Goal: Task Accomplishment & Management: Use online tool/utility

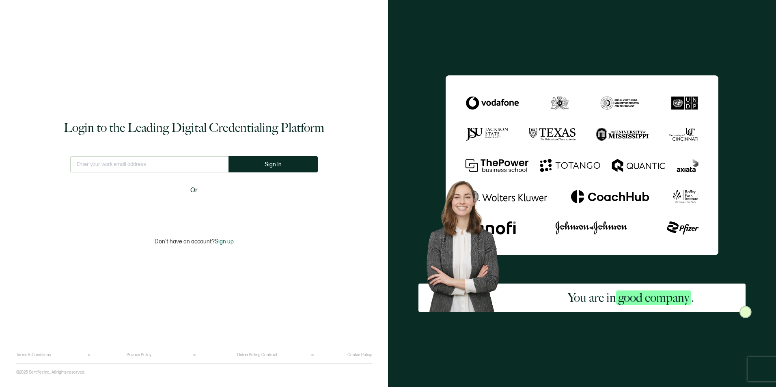
click at [195, 163] on input "text" at bounding box center [149, 164] width 158 height 16
type input "[PERSON_NAME][EMAIL_ADDRESS][PERSON_NAME][DOMAIN_NAME]"
click at [272, 167] on span "Sign In" at bounding box center [273, 165] width 17 height 6
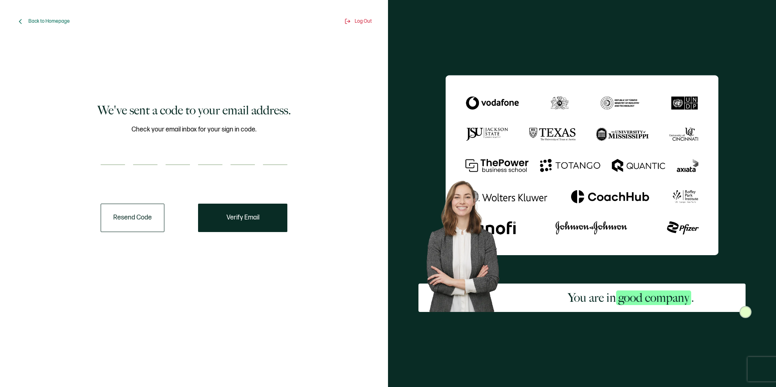
click at [112, 155] on input "number" at bounding box center [113, 157] width 24 height 16
click at [116, 153] on input "number" at bounding box center [113, 157] width 24 height 16
type input "4"
type input "3"
type input "5"
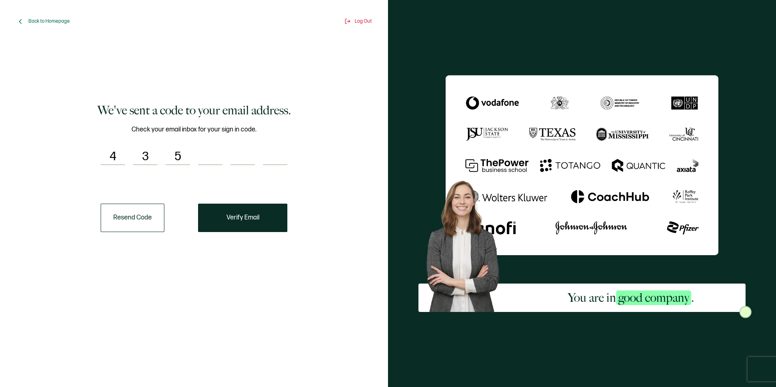
type input "3"
type input "8"
type input "2"
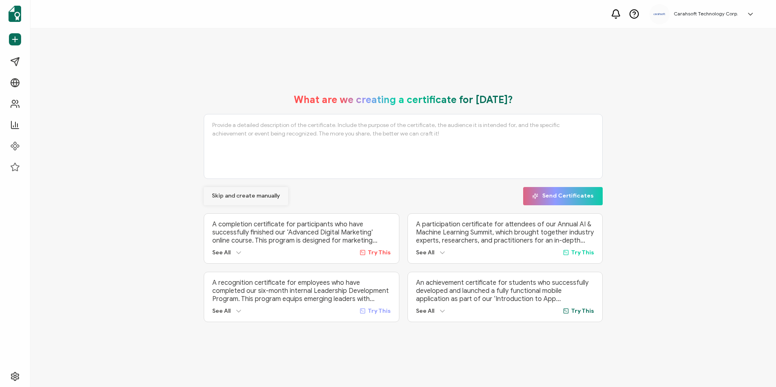
click at [245, 194] on span "Skip and create manually" at bounding box center [246, 196] width 68 height 6
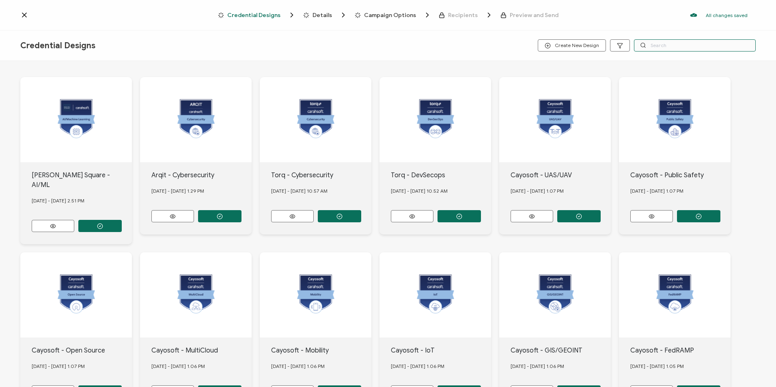
click at [653, 47] on input "text" at bounding box center [695, 45] width 122 height 12
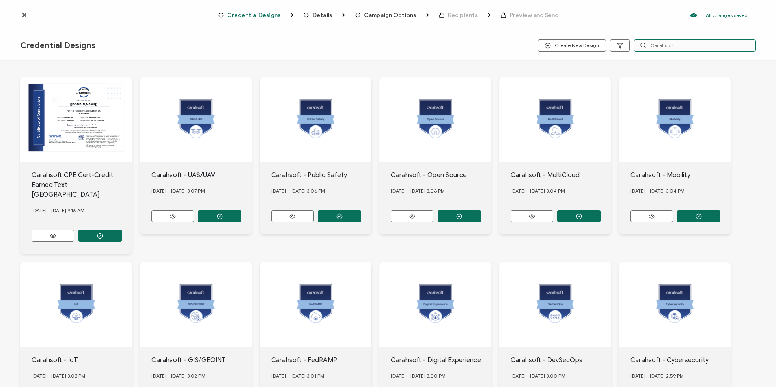
scroll to position [67, 0]
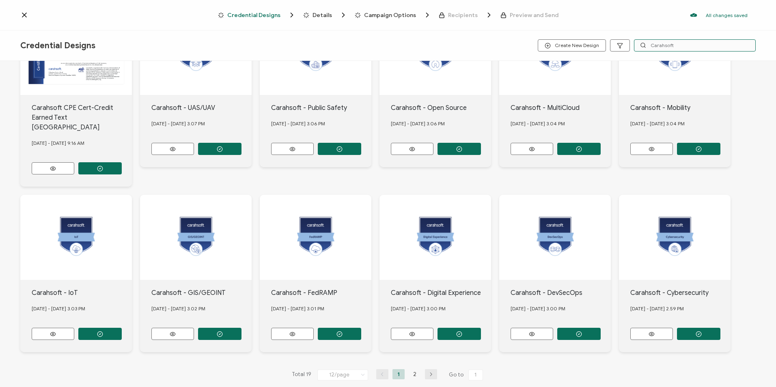
type input "Carahsoft"
click at [429, 369] on button "button" at bounding box center [431, 374] width 12 height 10
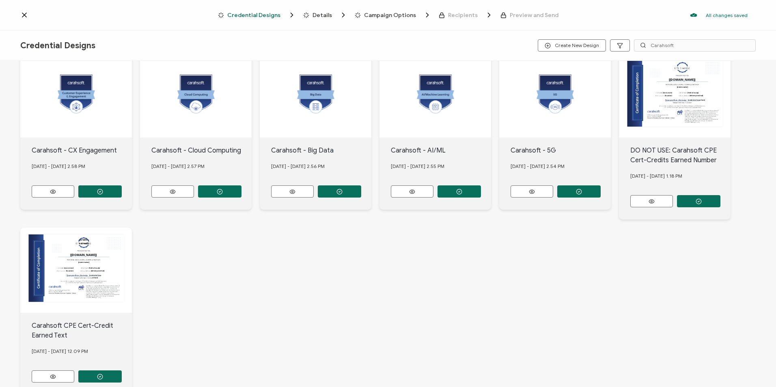
scroll to position [77, 0]
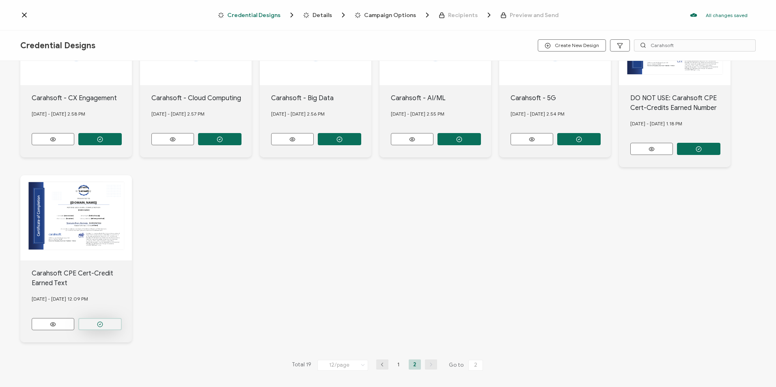
click at [106, 321] on button "button" at bounding box center [99, 324] width 43 height 12
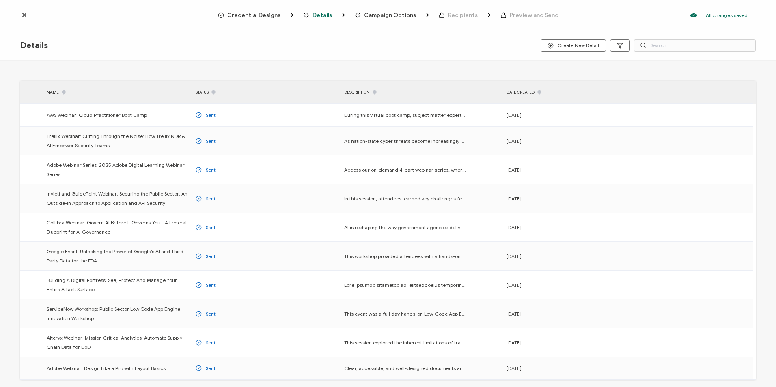
click at [265, 20] on div "Credential Designs Details Campaign Options Recipients Preview and Send All cha…" at bounding box center [388, 15] width 776 height 30
click at [267, 15] on span "Credential Designs" at bounding box center [253, 15] width 53 height 6
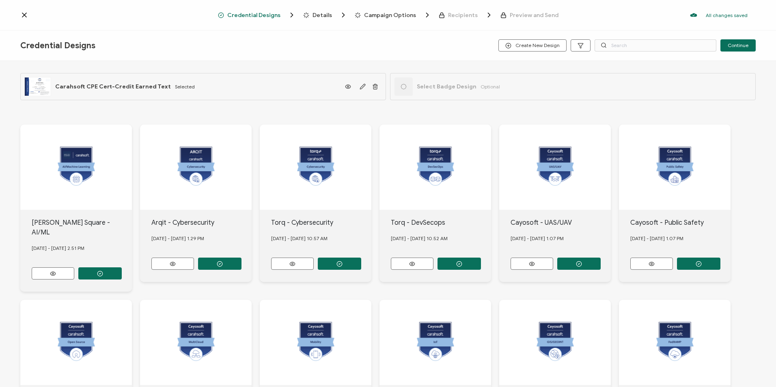
drag, startPoint x: 267, startPoint y: 15, endPoint x: 393, endPoint y: 43, distance: 129.0
click at [393, 43] on div "Credential Designs Create New Design Continue" at bounding box center [388, 45] width 776 height 30
click at [631, 46] on input "text" at bounding box center [656, 45] width 122 height 12
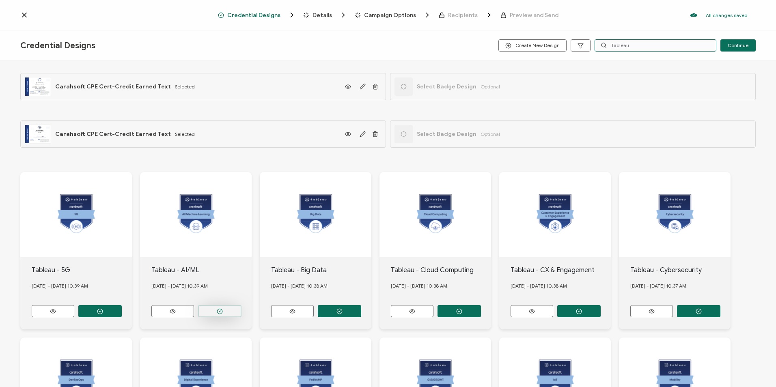
type input "Tableau"
click at [231, 306] on button "button" at bounding box center [219, 311] width 43 height 12
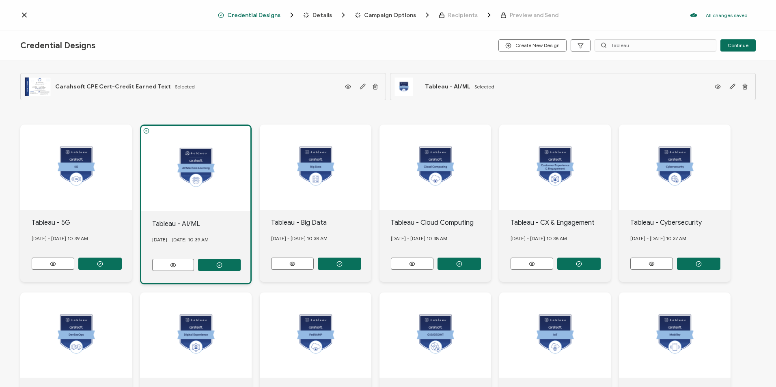
click at [314, 16] on div "Details" at bounding box center [316, 15] width 26 height 8
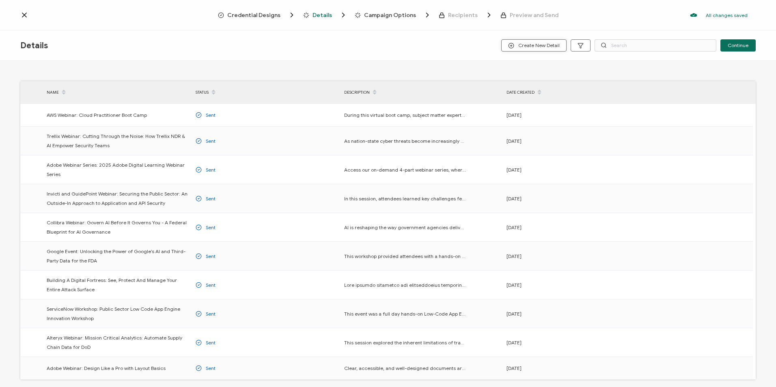
click at [519, 49] on button "Create New Detail" at bounding box center [533, 45] width 65 height 12
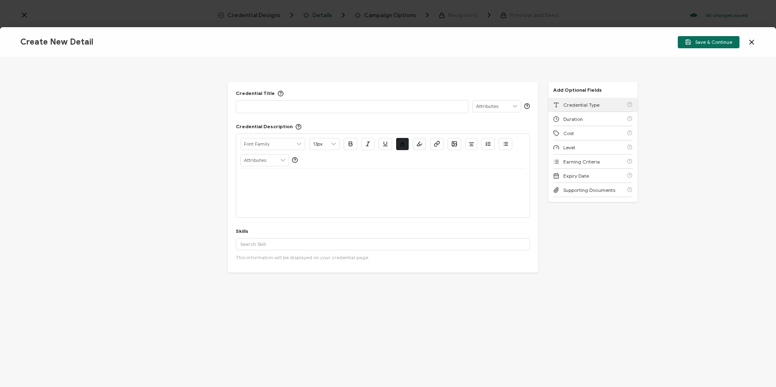
click at [591, 102] on span "Credential Type" at bounding box center [581, 105] width 36 height 6
click at [590, 102] on div "Duration" at bounding box center [593, 105] width 80 height 14
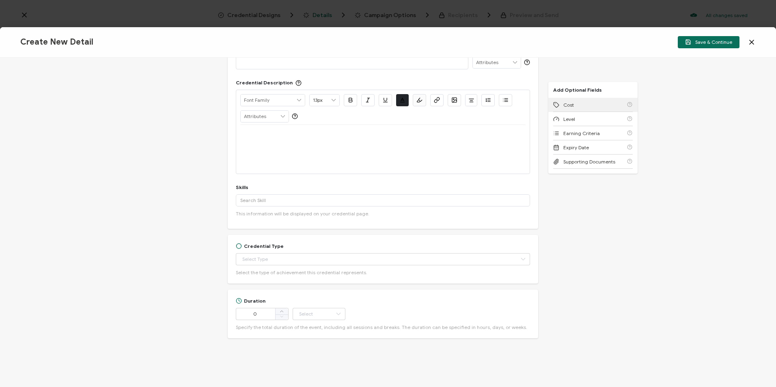
click at [590, 102] on div "Cost" at bounding box center [593, 105] width 80 height 14
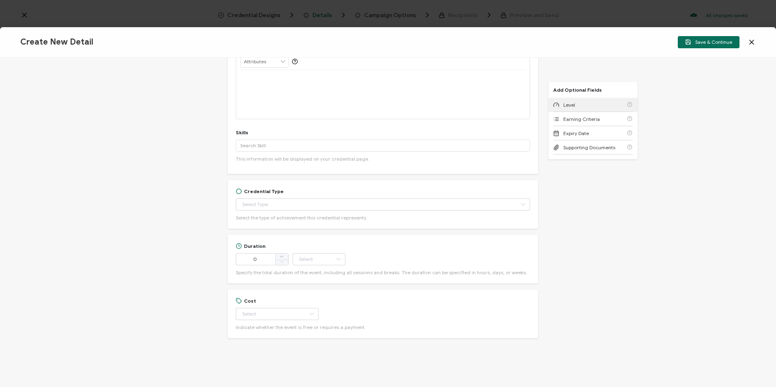
click at [590, 102] on div "Level" at bounding box center [593, 105] width 80 height 14
click at [590, 102] on span "Earning Criteria" at bounding box center [581, 105] width 37 height 6
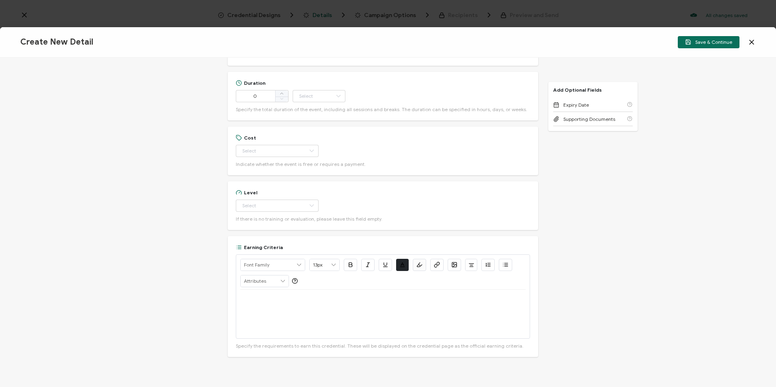
scroll to position [280, 0]
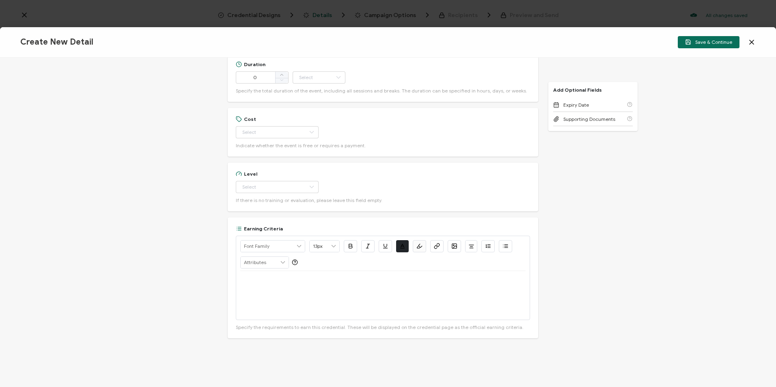
click at [597, 169] on div "Credential Title ISSUER Issuer Name Credential Description Alright Sans Amita A…" at bounding box center [388, 223] width 776 height 330
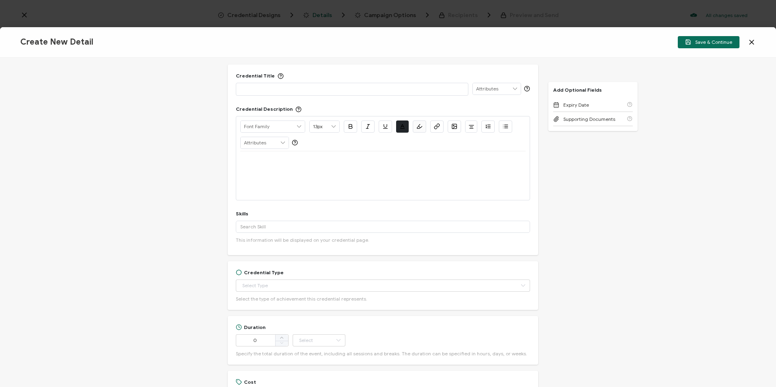
scroll to position [0, 0]
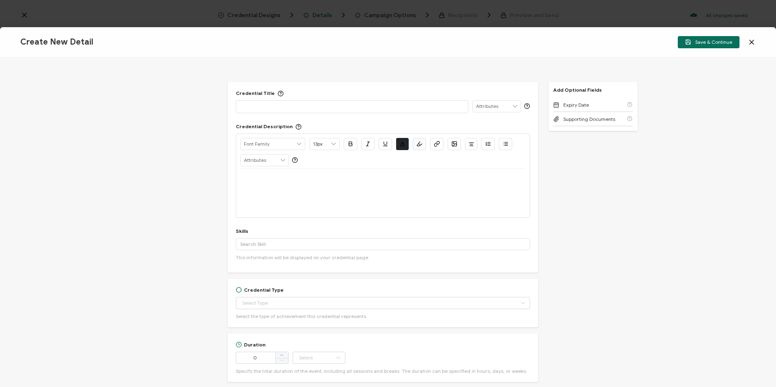
click at [296, 107] on p at bounding box center [352, 106] width 224 height 8
click at [243, 176] on p at bounding box center [382, 178] width 285 height 7
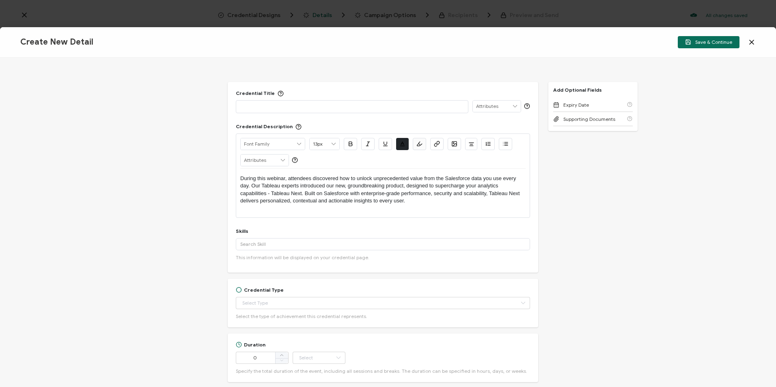
click at [340, 101] on div at bounding box center [352, 106] width 224 height 11
click at [287, 244] on input "text" at bounding box center [383, 244] width 294 height 12
drag, startPoint x: 270, startPoint y: 247, endPoint x: 230, endPoint y: 242, distance: 40.5
click at [232, 242] on div "Credential Title Tableau Webinar: Plus Up Your Salesforce Analytics with Tablea…" at bounding box center [383, 177] width 310 height 191
click at [264, 247] on input "multi-cloud" at bounding box center [383, 244] width 294 height 12
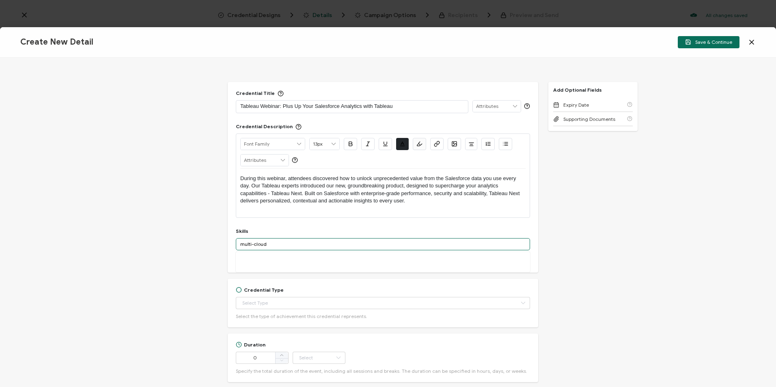
click at [271, 245] on input "multi-cloud" at bounding box center [383, 244] width 294 height 12
drag, startPoint x: 271, startPoint y: 244, endPoint x: 239, endPoint y: 242, distance: 31.3
click at [239, 242] on input "multi-cloud" at bounding box center [383, 244] width 294 height 12
click at [303, 235] on div "Skills multicloud Add 'multicloud' A custom skill's name cannot exceed 40 chara…" at bounding box center [383, 246] width 294 height 37
click at [289, 246] on input "multicloud" at bounding box center [383, 244] width 294 height 12
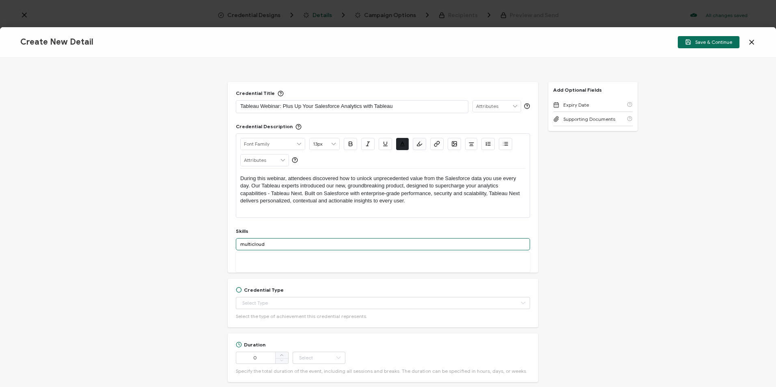
click at [289, 246] on input "multicloud" at bounding box center [383, 244] width 294 height 12
click at [301, 242] on input "multicloud" at bounding box center [383, 244] width 294 height 12
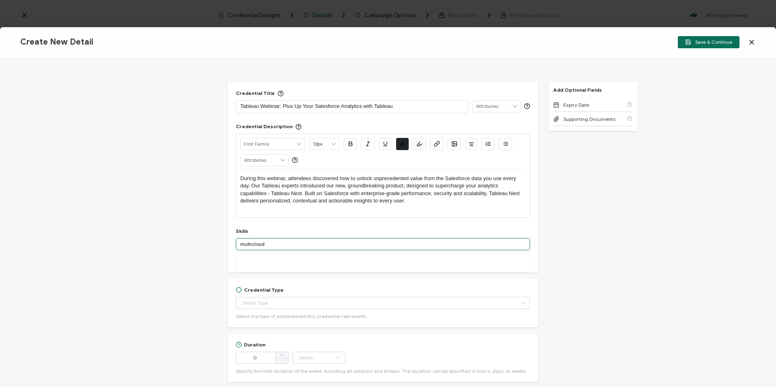
click at [301, 242] on input "multicloud" at bounding box center [383, 244] width 294 height 12
drag, startPoint x: 277, startPoint y: 244, endPoint x: 244, endPoint y: 241, distance: 33.0
click at [244, 241] on input "multicloud" at bounding box center [383, 244] width 294 height 12
click at [278, 244] on input "Multi-Cloud" at bounding box center [383, 244] width 294 height 12
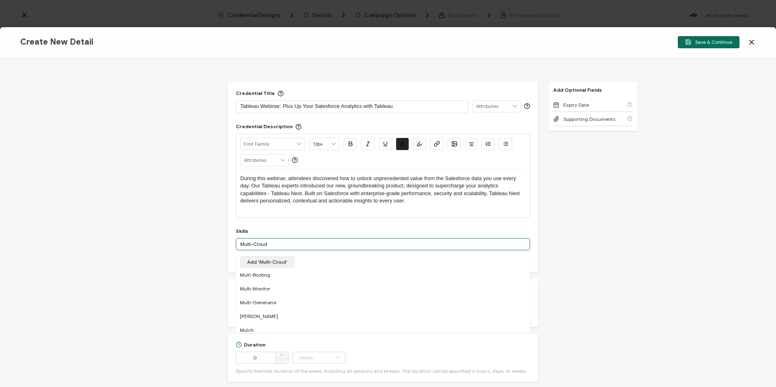
drag, startPoint x: 272, startPoint y: 242, endPoint x: 250, endPoint y: 242, distance: 22.7
click at [250, 242] on input "Multi-Cloud" at bounding box center [383, 244] width 294 height 12
drag, startPoint x: 277, startPoint y: 244, endPoint x: 235, endPoint y: 244, distance: 42.2
click at [235, 244] on div "Credential Title Tableau Webinar: Plus Up Your Salesforce Analytics with Tablea…" at bounding box center [383, 177] width 310 height 191
click at [281, 245] on input "cyber security" at bounding box center [383, 244] width 294 height 12
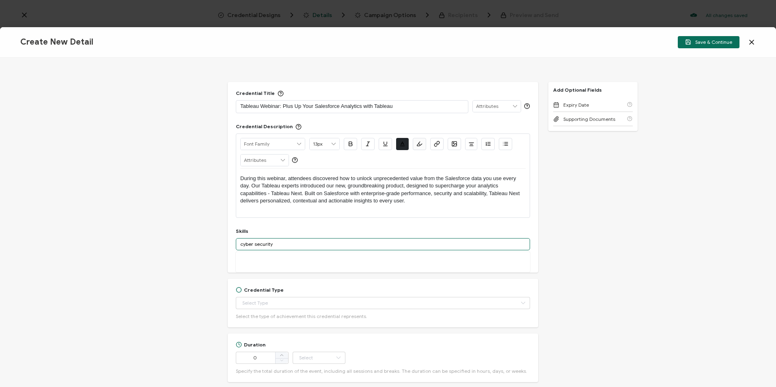
click at [281, 245] on input "cyber security" at bounding box center [383, 244] width 294 height 12
click at [285, 257] on div "Cyber Security" at bounding box center [383, 259] width 294 height 14
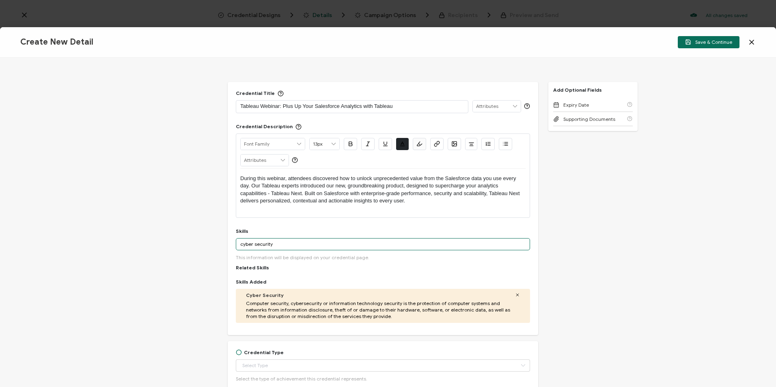
drag, startPoint x: 289, startPoint y: 243, endPoint x: 231, endPoint y: 243, distance: 58.9
click at [231, 243] on div "Credential Title Tableau Webinar: Plus Up Your Salesforce Analytics with Tablea…" at bounding box center [383, 208] width 310 height 253
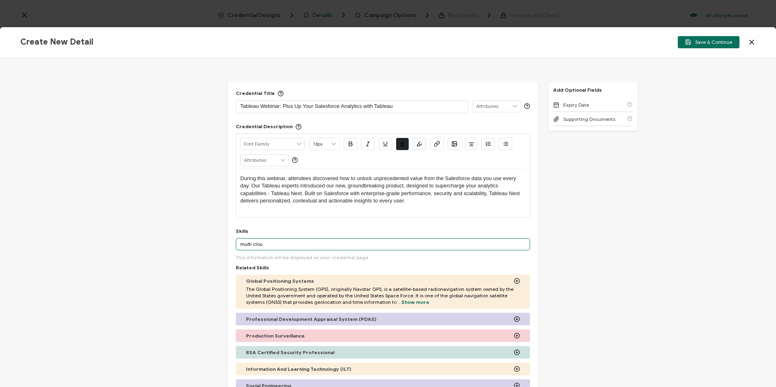
type input "multi cloud"
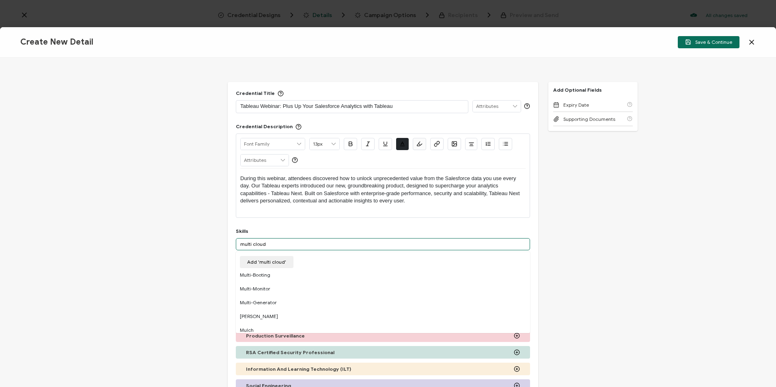
drag, startPoint x: 298, startPoint y: 247, endPoint x: 228, endPoint y: 242, distance: 70.4
click at [228, 242] on div "Credential Title Tableau Webinar: Plus Up Your Salesforce Analytics with Tablea…" at bounding box center [383, 269] width 310 height 375
click at [298, 255] on div "Customer Experience" at bounding box center [383, 259] width 294 height 14
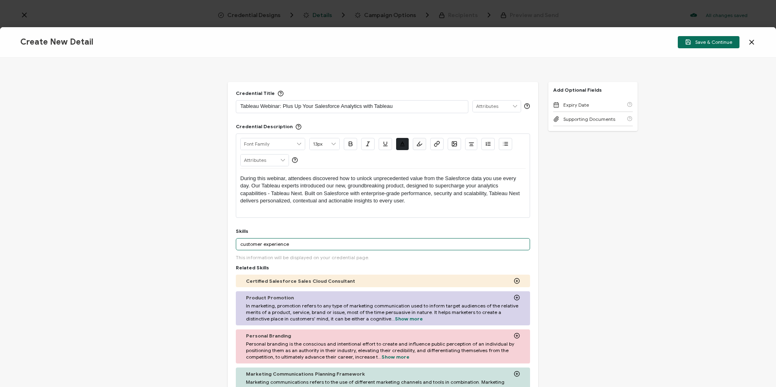
drag, startPoint x: 287, startPoint y: 246, endPoint x: 234, endPoint y: 246, distance: 52.4
click at [234, 246] on div "Credential Title Tableau Webinar: Plus Up Your Salesforce Analytics with Tablea…" at bounding box center [383, 288] width 310 height 413
drag, startPoint x: 293, startPoint y: 244, endPoint x: 222, endPoint y: 242, distance: 71.4
click at [222, 242] on div "Credential Title Tableau Webinar: Plus Up Your Salesforce Analytics with Tablea…" at bounding box center [388, 223] width 776 height 330
click at [293, 245] on input "artificial intelligence" at bounding box center [383, 244] width 294 height 12
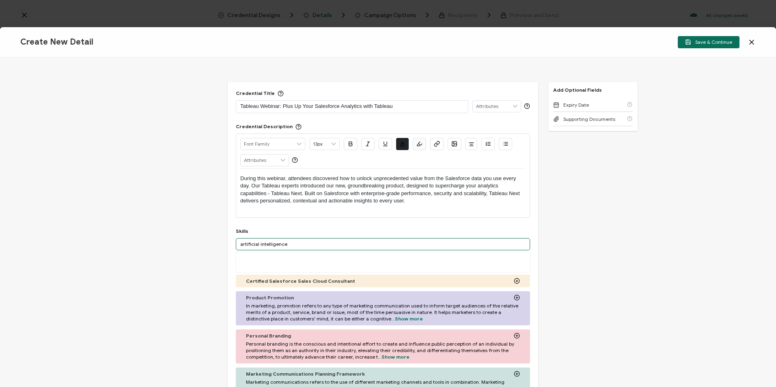
click at [293, 245] on input "artificial intelligence" at bounding box center [383, 244] width 294 height 12
click at [301, 244] on input "artificial intelligence" at bounding box center [383, 244] width 294 height 12
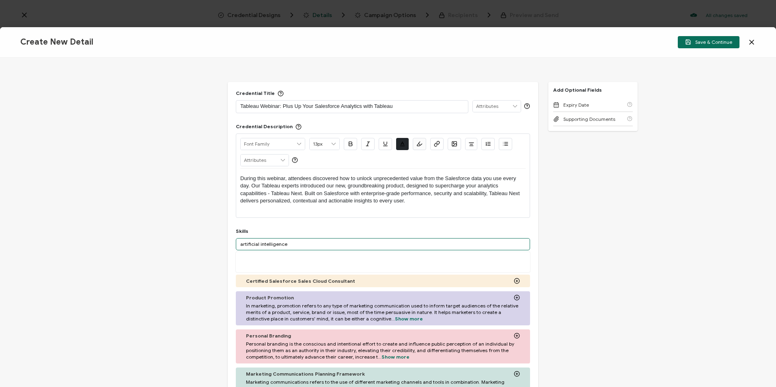
click at [301, 244] on input "artificial intelligence" at bounding box center [383, 244] width 294 height 12
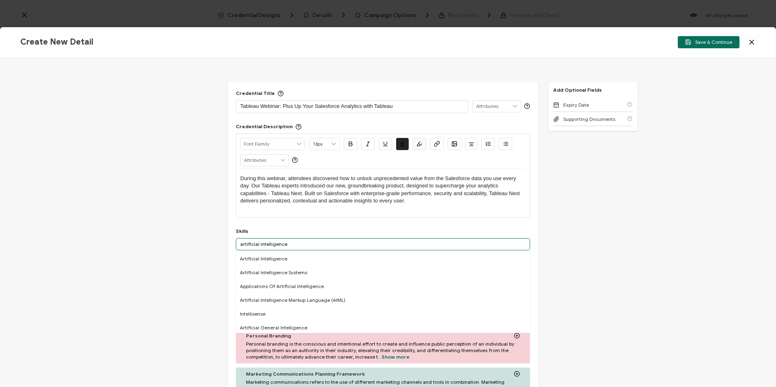
click at [301, 244] on input "artificial intelligence" at bounding box center [383, 244] width 294 height 12
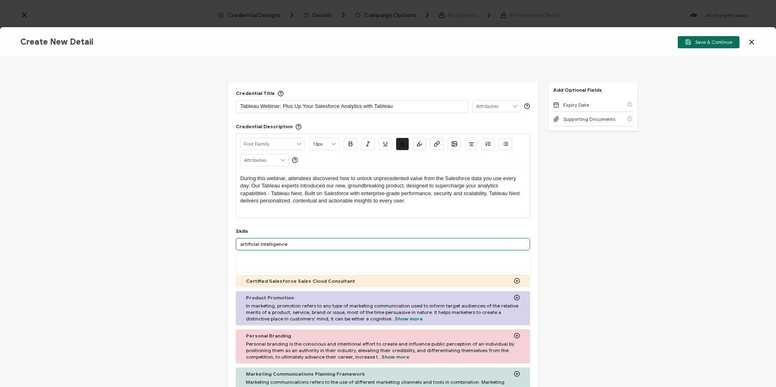
click at [301, 244] on input "artificial intelligence" at bounding box center [383, 244] width 294 height 12
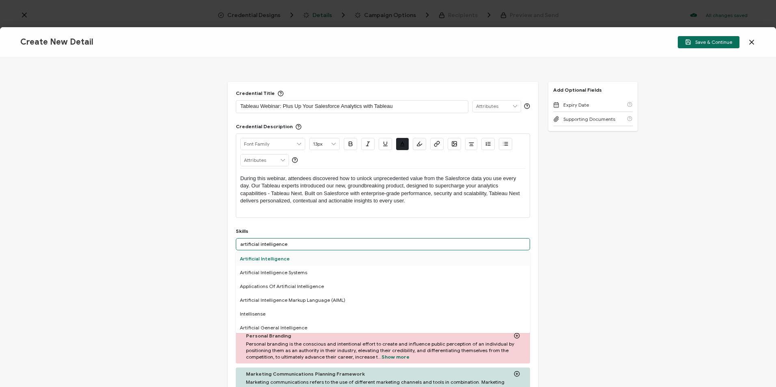
type input "artificial intelligence"
click at [300, 257] on div "Artificial Intelligence" at bounding box center [383, 259] width 294 height 14
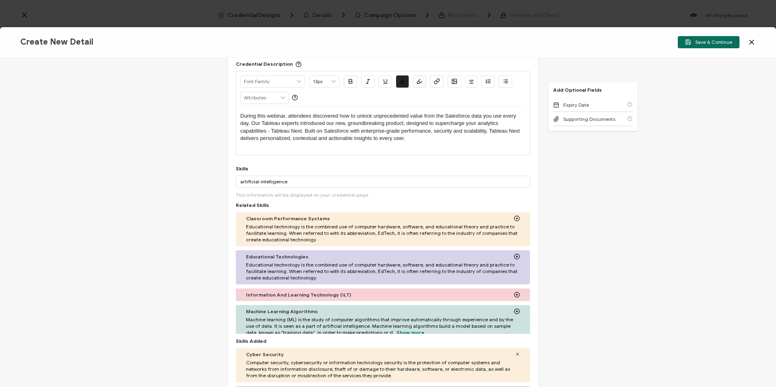
scroll to position [81, 0]
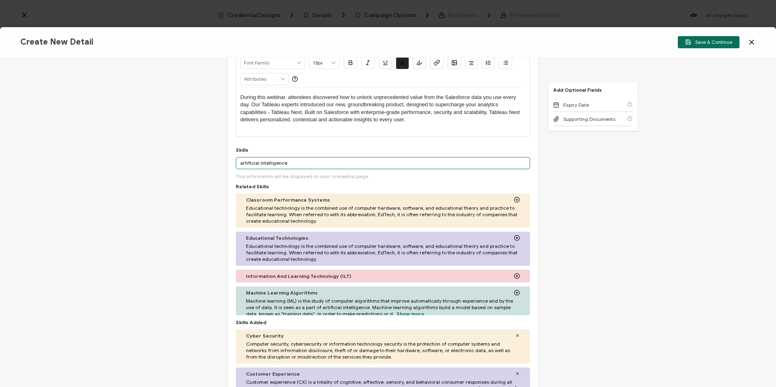
drag, startPoint x: 292, startPoint y: 161, endPoint x: 205, endPoint y: 164, distance: 86.9
click at [205, 164] on div "Credential Title Tableau Webinar: Plus Up Your Salesforce Analytics with Tablea…" at bounding box center [388, 223] width 776 height 330
click at [170, 174] on div "Credential Title Tableau Webinar: Plus Up Your Salesforce Analytics with Tablea…" at bounding box center [388, 223] width 776 height 330
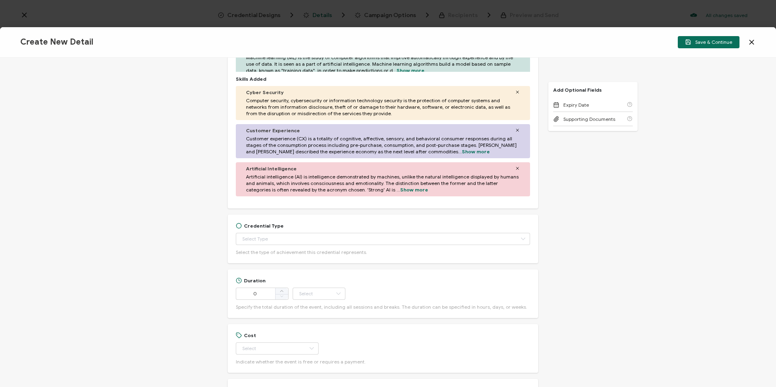
scroll to position [365, 0]
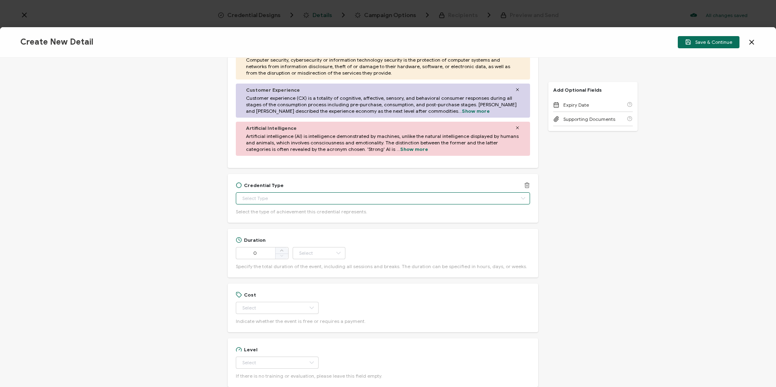
click at [265, 198] on input "text" at bounding box center [383, 198] width 294 height 12
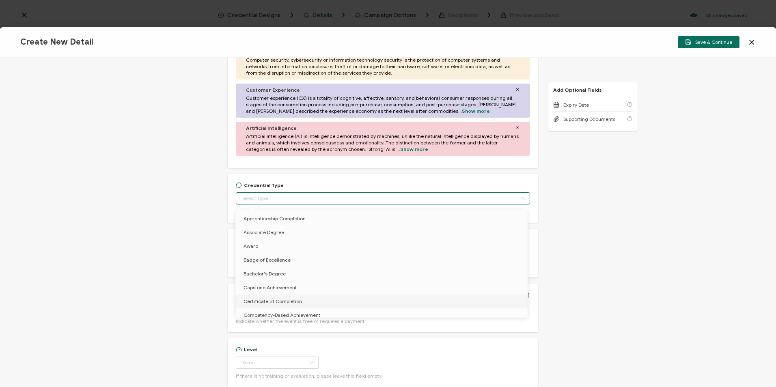
click at [294, 301] on span "Certificate of Completion" at bounding box center [273, 301] width 58 height 6
type input "Certificate of Completion"
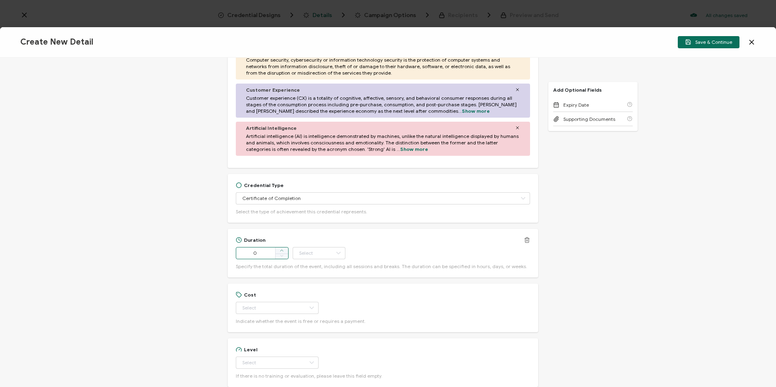
click at [282, 248] on span at bounding box center [281, 251] width 13 height 6
type input "1"
click at [326, 251] on input "text" at bounding box center [319, 253] width 53 height 12
click at [316, 276] on li "Hour" at bounding box center [319, 274] width 55 height 14
type input "Hour"
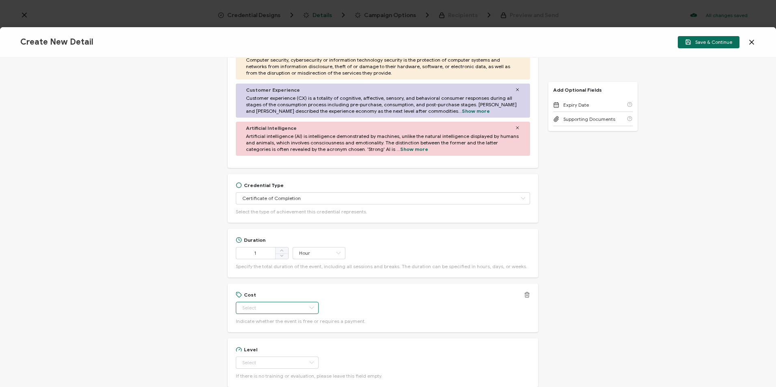
click at [282, 308] on input "text" at bounding box center [277, 308] width 83 height 12
click at [263, 325] on li "Free" at bounding box center [273, 328] width 76 height 14
type input "Free"
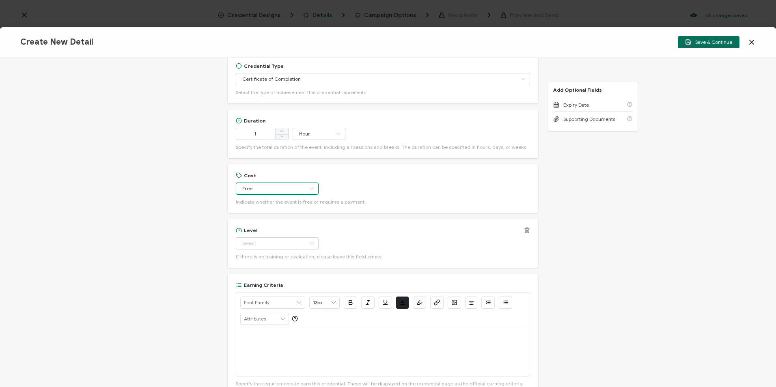
scroll to position [487, 0]
click at [263, 242] on input "text" at bounding box center [277, 241] width 83 height 12
click at [264, 259] on li "Beginner" at bounding box center [273, 261] width 76 height 14
type input "Beginner"
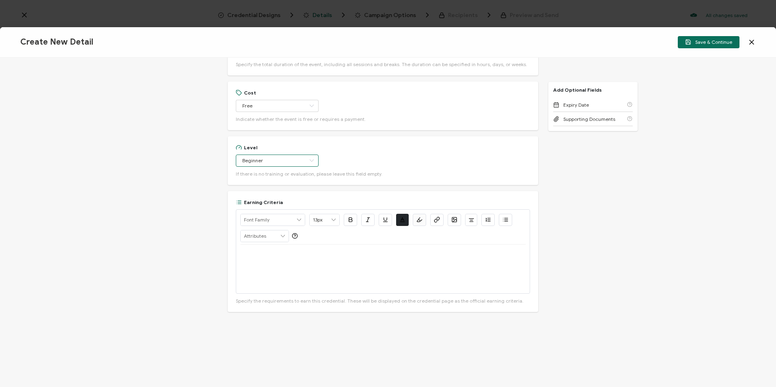
scroll to position [568, 0]
click at [285, 255] on p at bounding box center [382, 253] width 285 height 7
drag, startPoint x: 431, startPoint y: 252, endPoint x: 314, endPoint y: 252, distance: 116.5
click at [314, 252] on p "View the on-demand recording: Plus Up Your Salesforce Analytics with Tableau" at bounding box center [382, 253] width 285 height 7
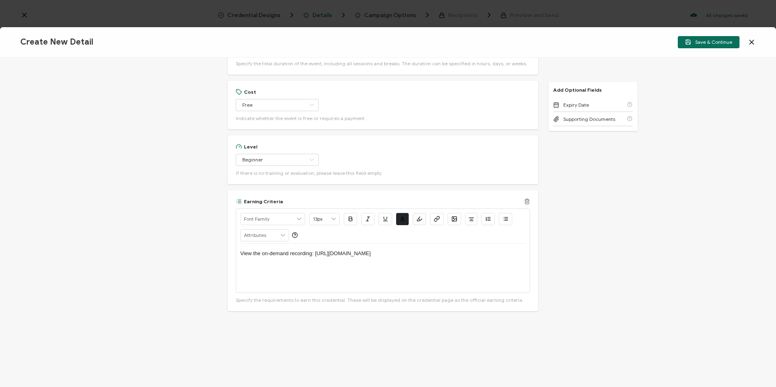
drag, startPoint x: 261, startPoint y: 261, endPoint x: 314, endPoint y: 254, distance: 53.7
click at [314, 254] on p "View the on-demand recording: https://www.carahsoft.com/learn/event/70468-plus-…" at bounding box center [382, 253] width 285 height 7
click at [433, 221] on button "button" at bounding box center [436, 219] width 13 height 12
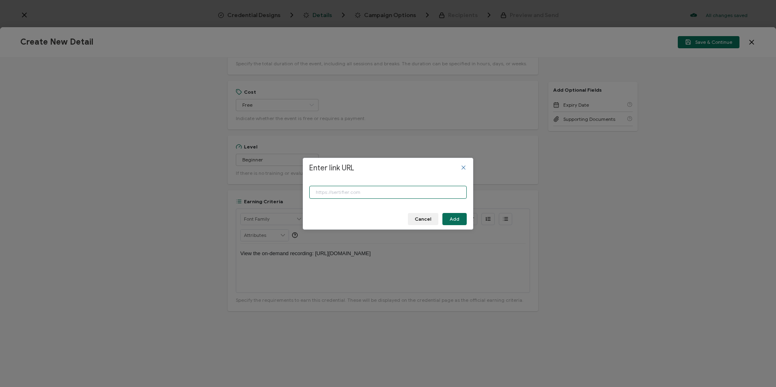
paste input "https://www.carahsoft.com/learn/event/70468-plus-up-your-salesforce-analytics-w…"
type input "https://www.carahsoft.com/learn/event/70468-plus-up-your-salesforce-analytics-w…"
click at [462, 217] on button "Add" at bounding box center [454, 219] width 24 height 12
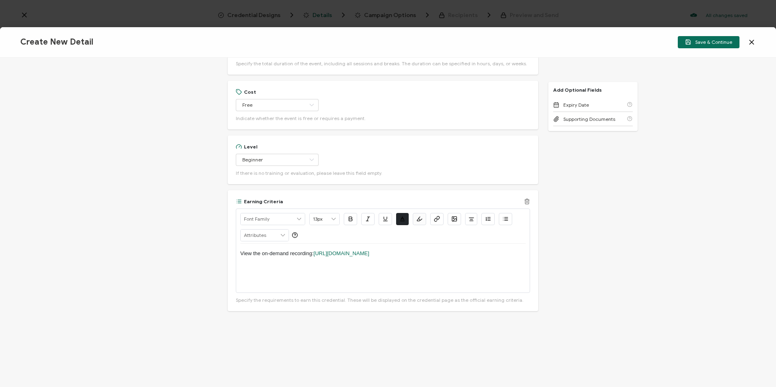
click at [431, 273] on div "View the on-demand recording: https://www.carahsoft.com/learn/event/70468-plus-…" at bounding box center [382, 268] width 285 height 49
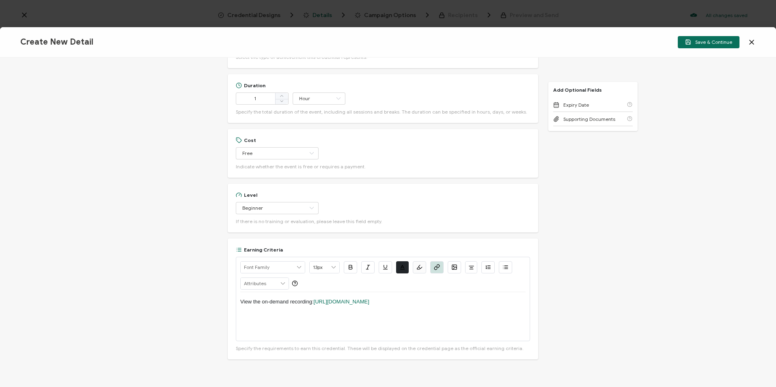
scroll to position [568, 0]
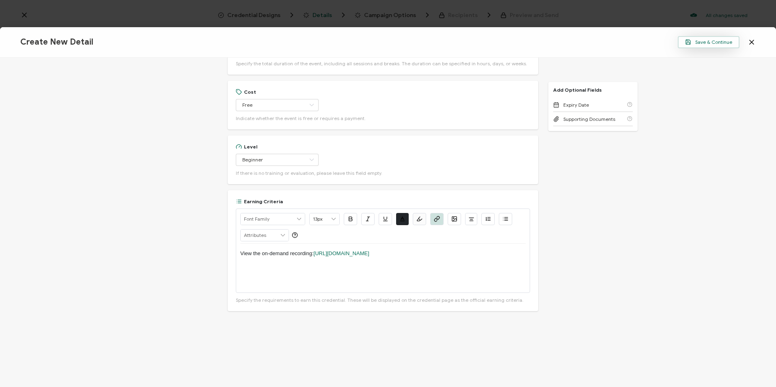
click at [692, 40] on span "Save & Continue" at bounding box center [708, 42] width 47 height 6
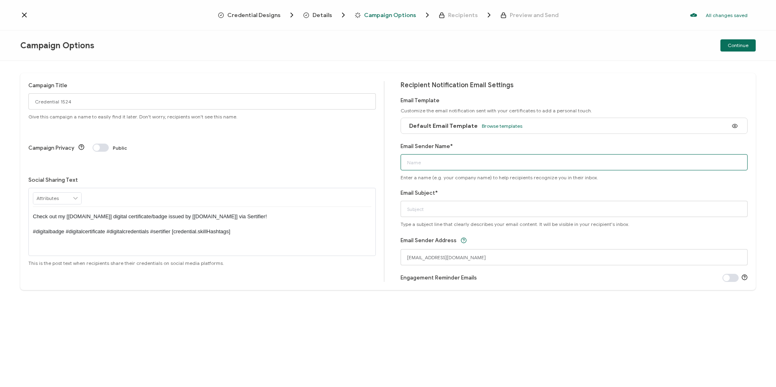
click at [439, 166] on input "Email Sender Name*" at bounding box center [574, 162] width 347 height 16
type input "CPE Team"
drag, startPoint x: 448, startPoint y: 207, endPoint x: 373, endPoint y: 207, distance: 75.1
click at [373, 207] on div "Campaign Title Credential 1524 Give this campaign a name to easily find it late…" at bounding box center [387, 181] width 735 height 217
paste input "Tableau Webinar: Plus Up Your Salesforce Analytics with Tableau"
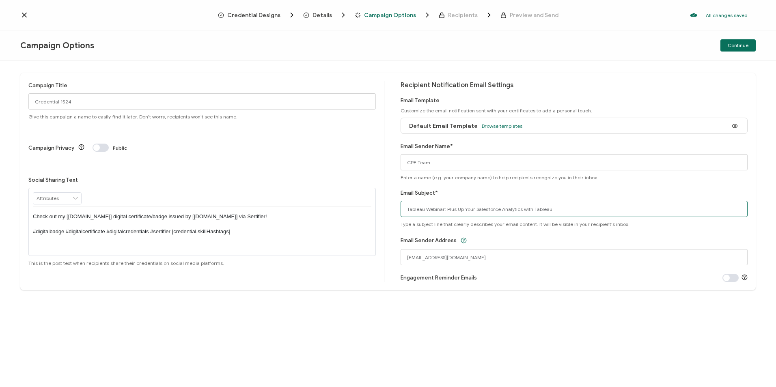
type input "Tableau Webinar: Plus Up Your Salesforce Analytics with Tableau"
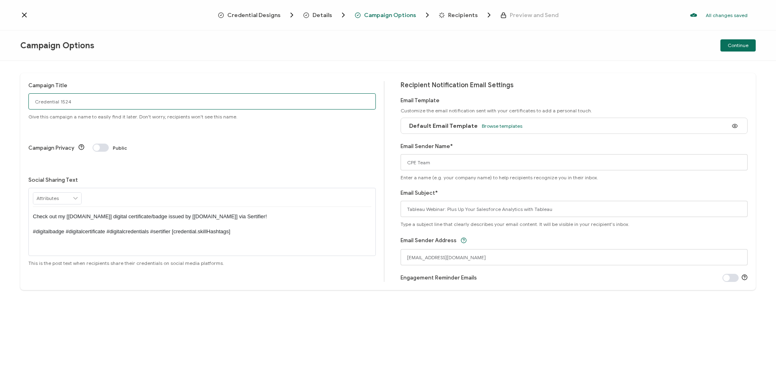
drag, startPoint x: 125, startPoint y: 104, endPoint x: 113, endPoint y: 102, distance: 11.5
click at [125, 104] on input "Credential 1524" at bounding box center [201, 101] width 347 height 16
drag, startPoint x: 88, startPoint y: 98, endPoint x: 10, endPoint y: 104, distance: 78.6
click at [10, 104] on div "Campaign Title Credential 1524 Give this campaign a name to easily find it late…" at bounding box center [388, 224] width 776 height 326
paste input "8-26-2025_70468_Tableau Webinar"
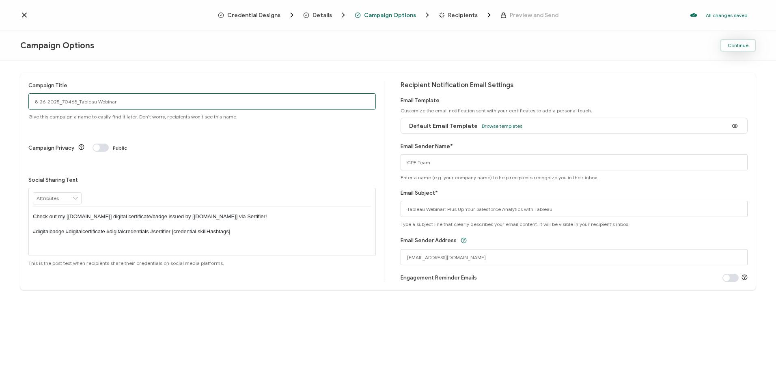
type input "8-26-2025_70468_Tableau Webinar"
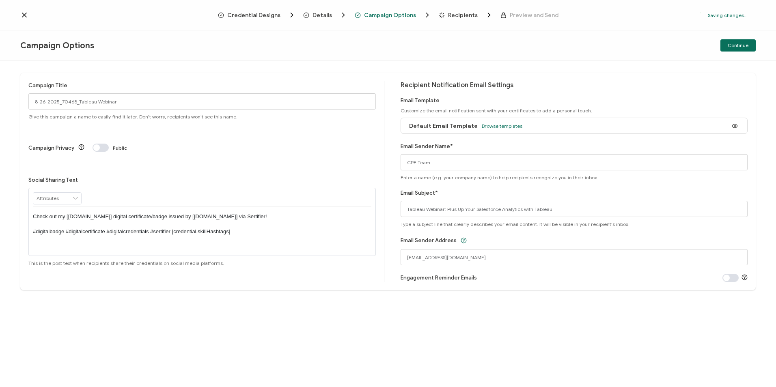
click at [731, 45] on span "Continue" at bounding box center [738, 45] width 21 height 5
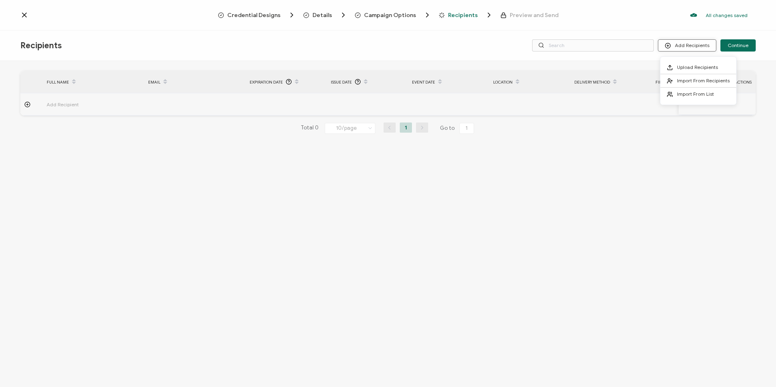
click at [670, 46] on circle at bounding box center [667, 45] width 5 height 5
click at [685, 91] on span "Import From List" at bounding box center [695, 94] width 37 height 6
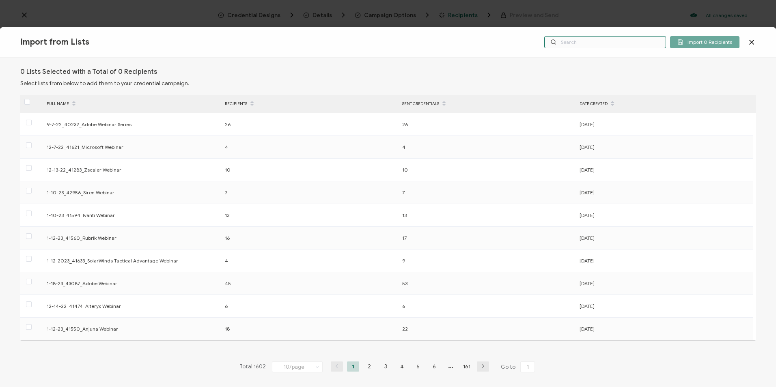
click at [634, 42] on input "text" at bounding box center [605, 42] width 122 height 12
paste input "8-26-2025_70468_Tableau Webinar"
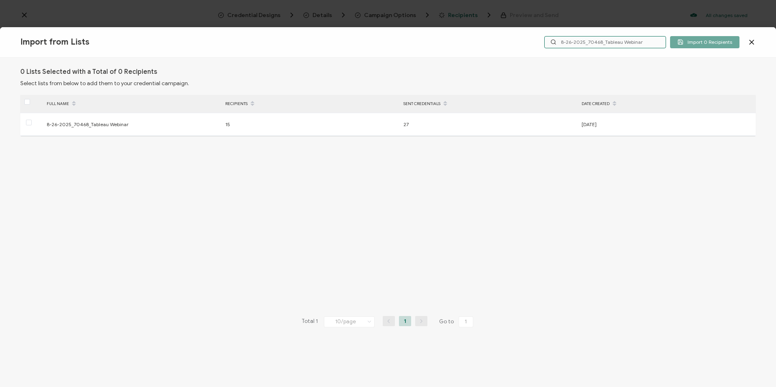
type input "8-26-2025_70468_Tableau Webinar"
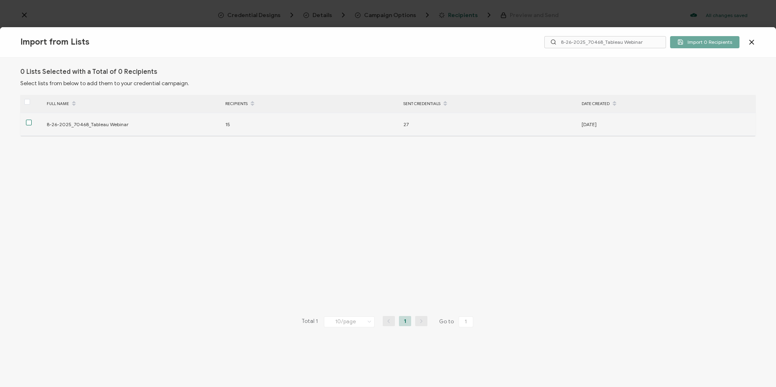
click at [28, 124] on span at bounding box center [29, 123] width 6 height 6
click at [32, 120] on input "checkbox" at bounding box center [32, 120] width 0 height 0
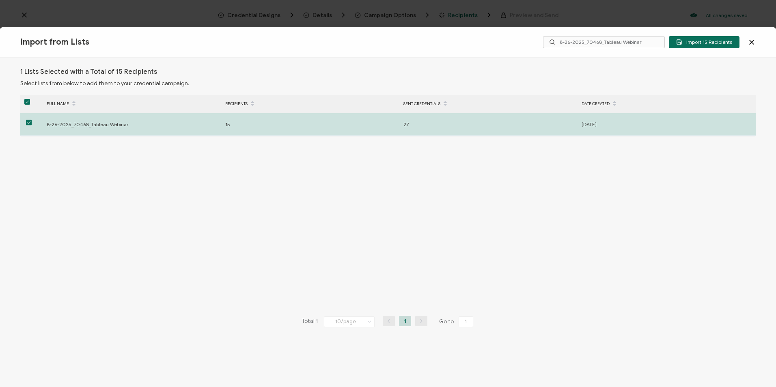
click at [702, 40] on span "Import 15 Recipients" at bounding box center [704, 42] width 56 height 6
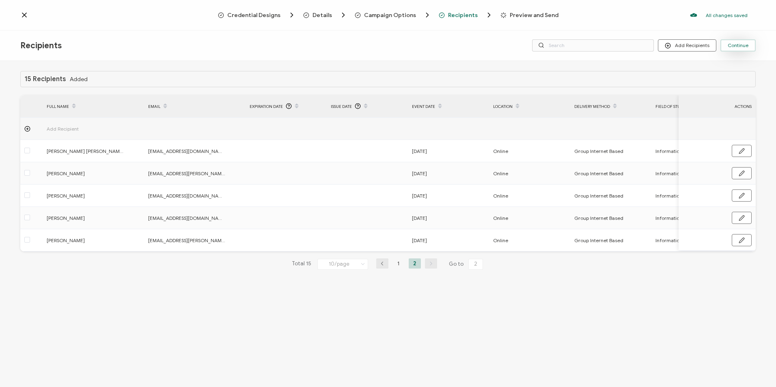
click at [734, 47] on span "Continue" at bounding box center [738, 45] width 21 height 5
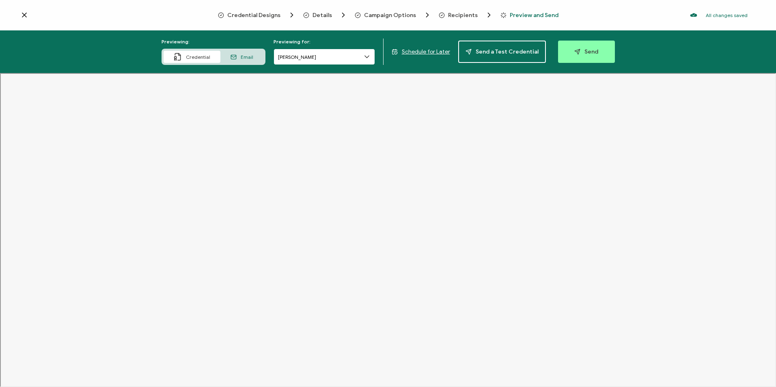
click at [343, 55] on input "Patricia Soto" at bounding box center [324, 57] width 101 height 16
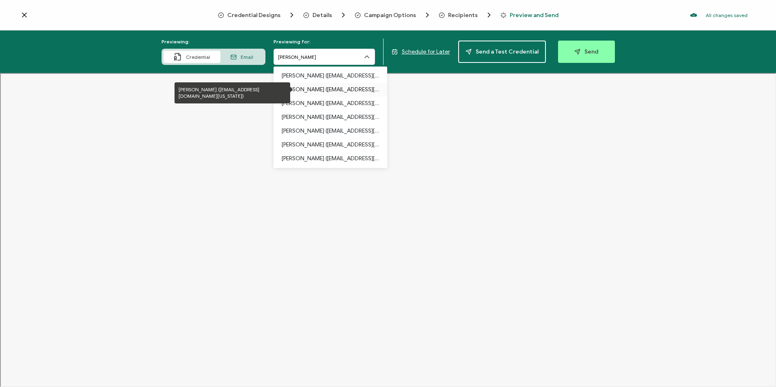
click at [337, 87] on p "Lin Zhao (carahsoft.lin.zhao@dps.texas.gov)" at bounding box center [330, 90] width 97 height 14
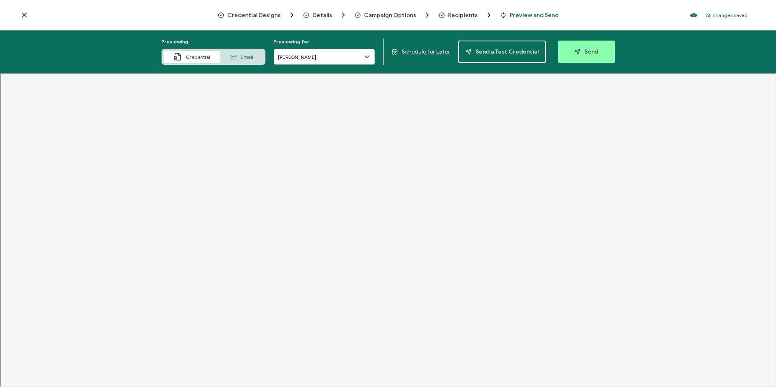
click at [307, 61] on input "Lin Zhao" at bounding box center [324, 57] width 101 height 16
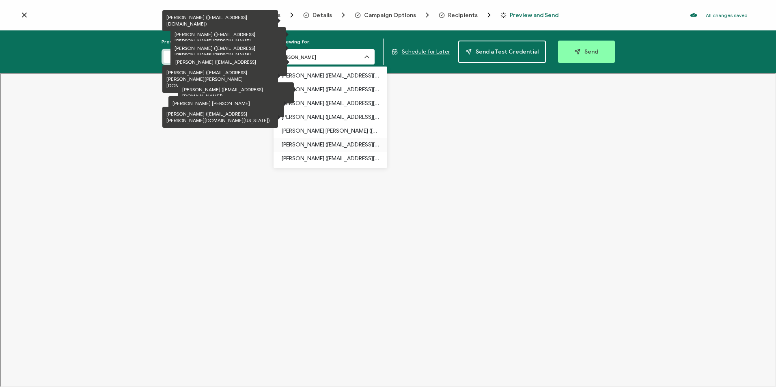
scroll to position [110, 0]
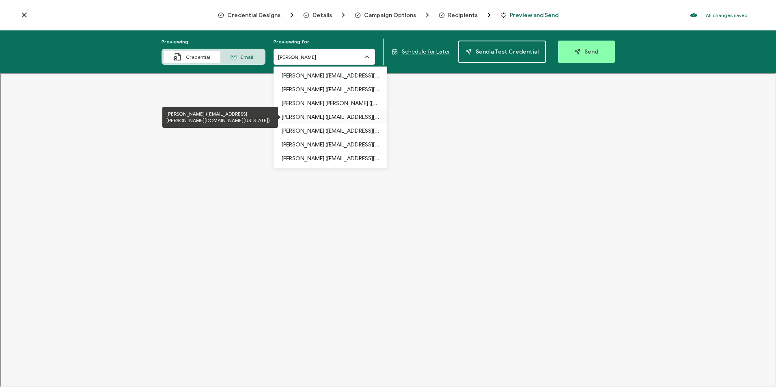
click at [312, 116] on p "Michael Ndame (carahsoft.michael.ndame@hhs.texas.gov)" at bounding box center [330, 117] width 97 height 14
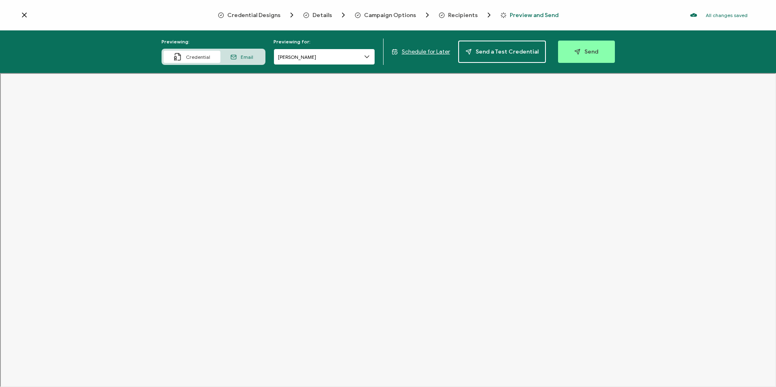
click at [358, 64] on input "[PERSON_NAME]" at bounding box center [324, 57] width 101 height 16
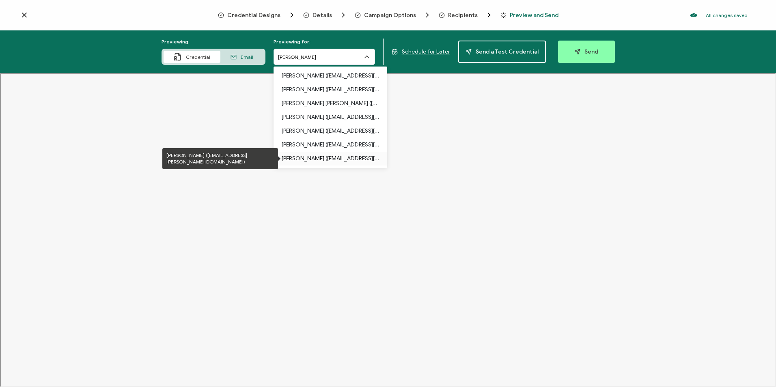
click at [326, 155] on p "Myaja Gurley (carahsoft.myaja.gurley@talgov.com)" at bounding box center [330, 159] width 97 height 14
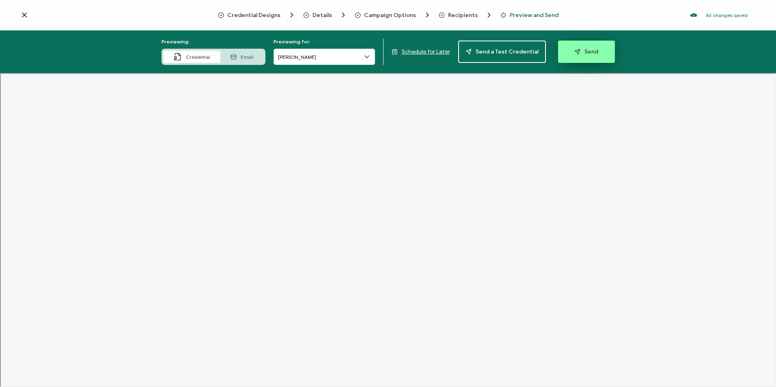
click at [582, 56] on button "Send" at bounding box center [586, 52] width 57 height 22
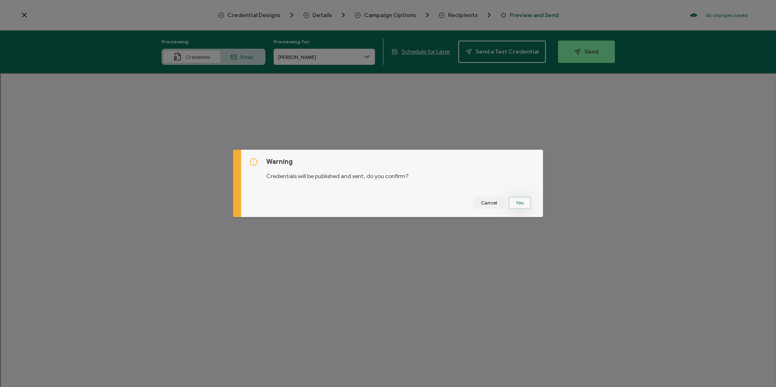
click at [520, 205] on button "Yes" at bounding box center [520, 203] width 22 height 12
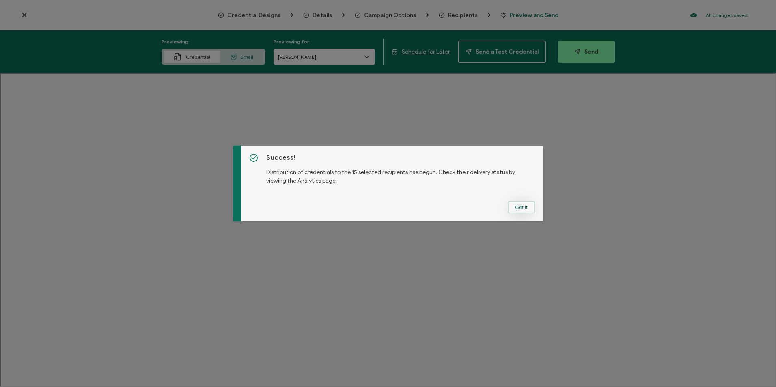
click at [521, 203] on button "Got It" at bounding box center [521, 207] width 27 height 12
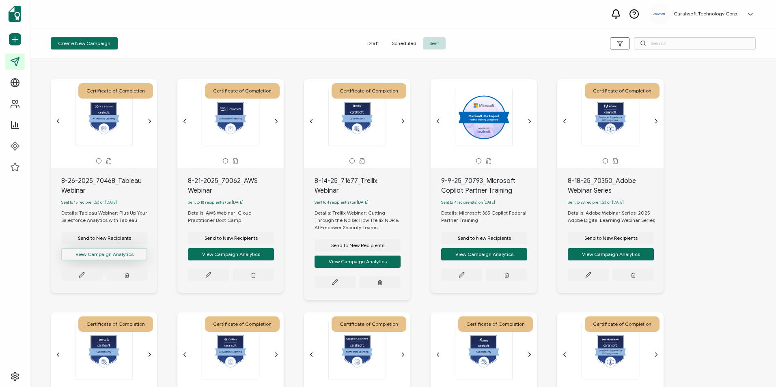
click at [106, 255] on button "View Campaign Analytics" at bounding box center [104, 254] width 86 height 12
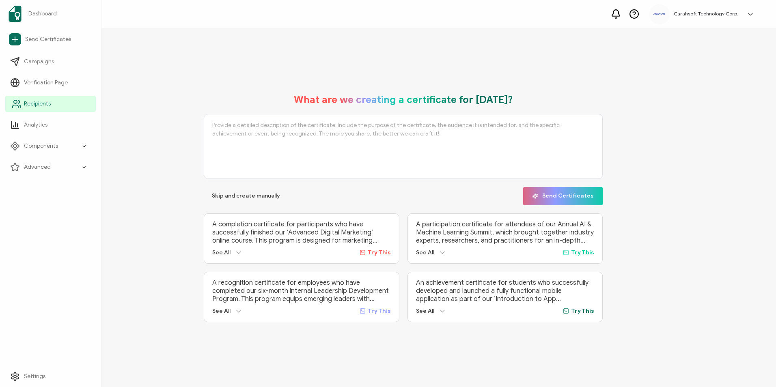
click at [20, 101] on icon at bounding box center [17, 104] width 10 height 10
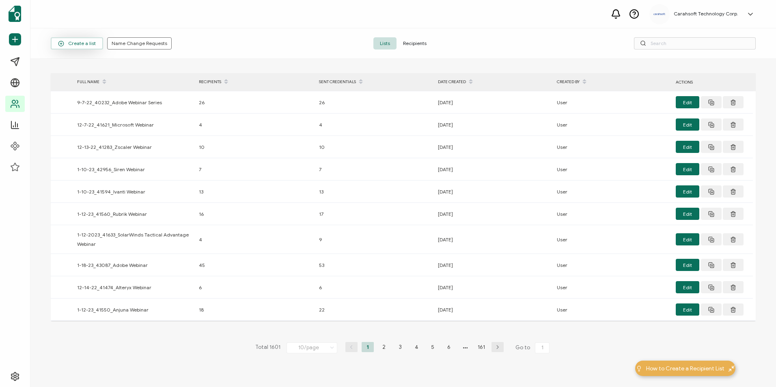
click at [88, 43] on span "Create a list" at bounding box center [77, 44] width 38 height 6
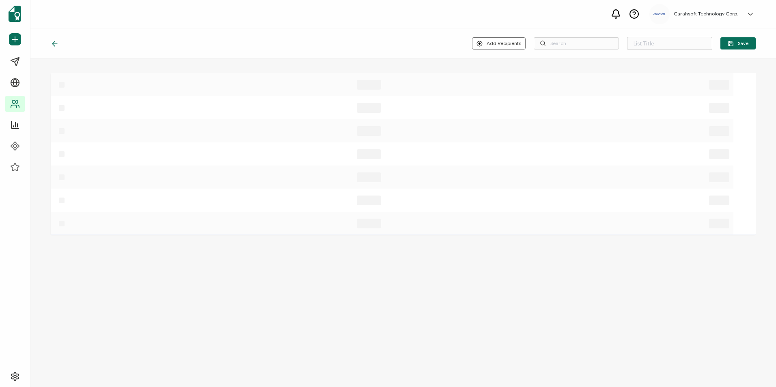
type input "List 1602"
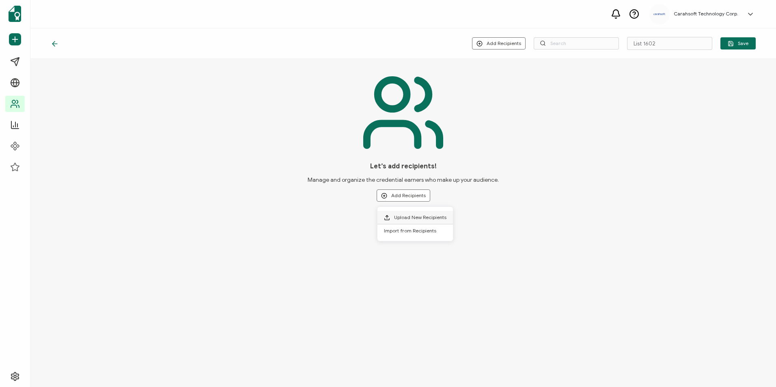
click at [406, 217] on span "Upload New Recipients" at bounding box center [420, 217] width 52 height 6
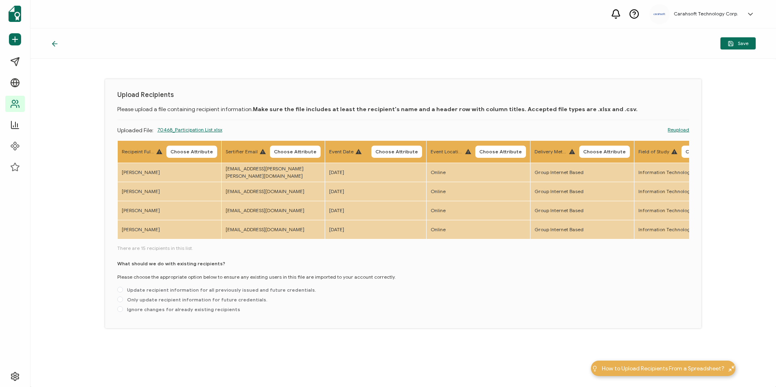
click at [188, 147] on button "Choose Attribute" at bounding box center [191, 152] width 51 height 12
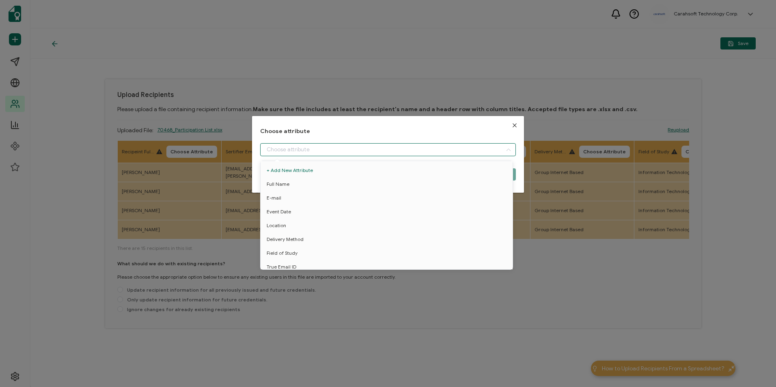
click at [330, 150] on input "dialog" at bounding box center [387, 149] width 255 height 13
click at [304, 181] on li "Full Name" at bounding box center [388, 184] width 259 height 14
type input "Full Name"
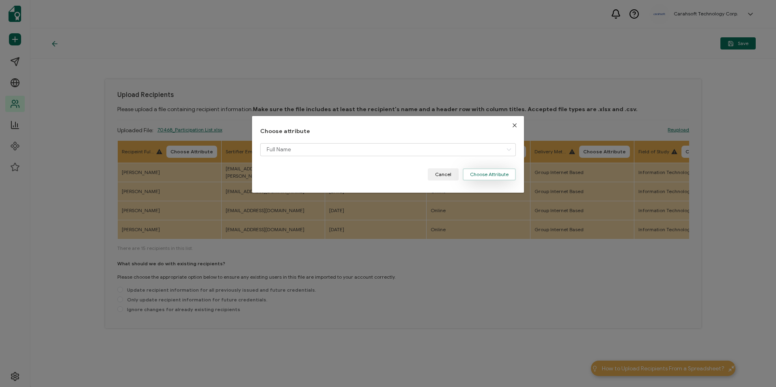
click at [475, 173] on button "Choose Attribute" at bounding box center [489, 174] width 53 height 12
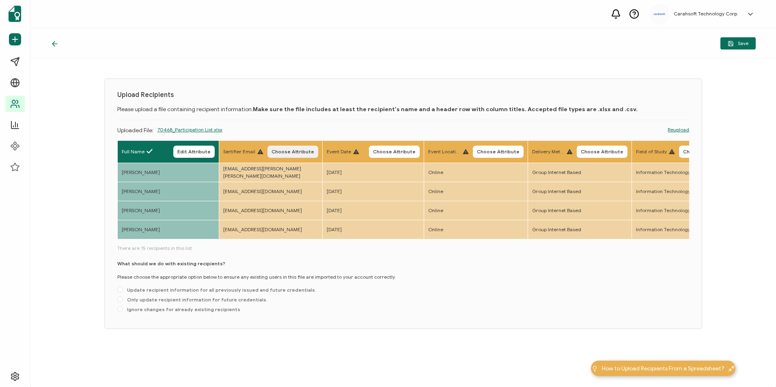
click at [293, 153] on span "Choose Attribute" at bounding box center [293, 151] width 43 height 5
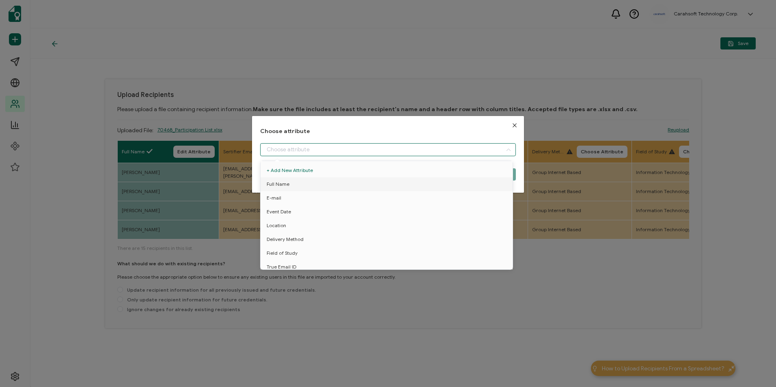
click at [300, 149] on input "dialog" at bounding box center [387, 149] width 255 height 13
click at [299, 196] on li "E-mail" at bounding box center [388, 198] width 259 height 14
type input "E-mail"
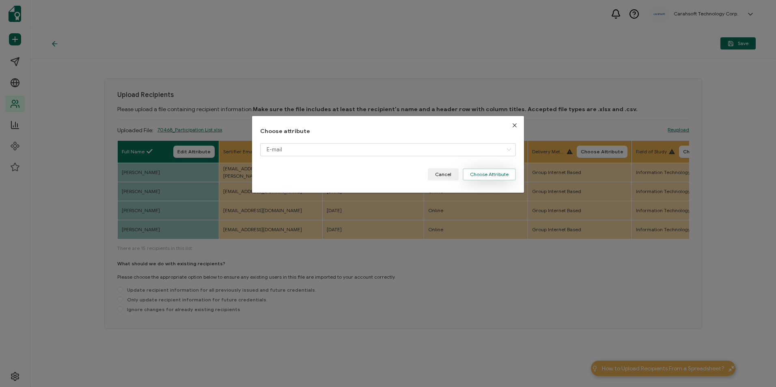
click at [491, 177] on button "Choose Attribute" at bounding box center [489, 174] width 53 height 12
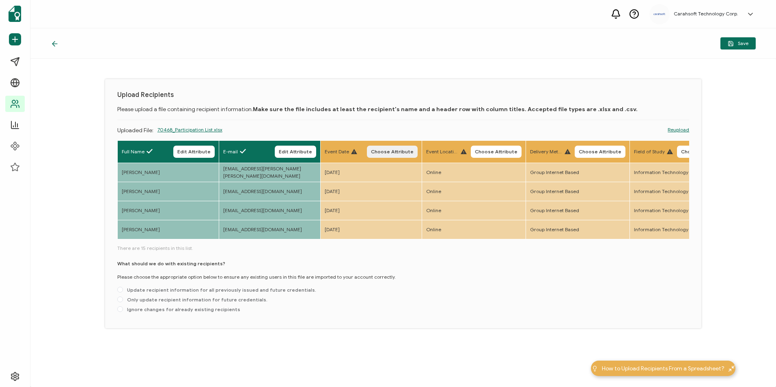
click at [386, 150] on span "Choose Attribute" at bounding box center [392, 151] width 43 height 5
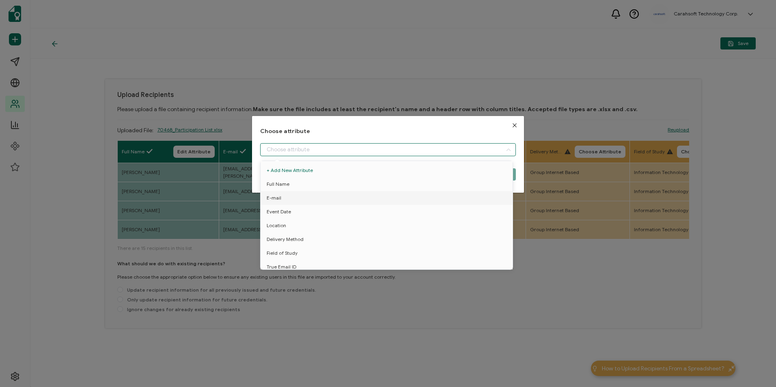
click at [405, 153] on input "dialog" at bounding box center [387, 149] width 255 height 13
click at [330, 212] on li "Event Date" at bounding box center [388, 212] width 259 height 14
type input "Event Date"
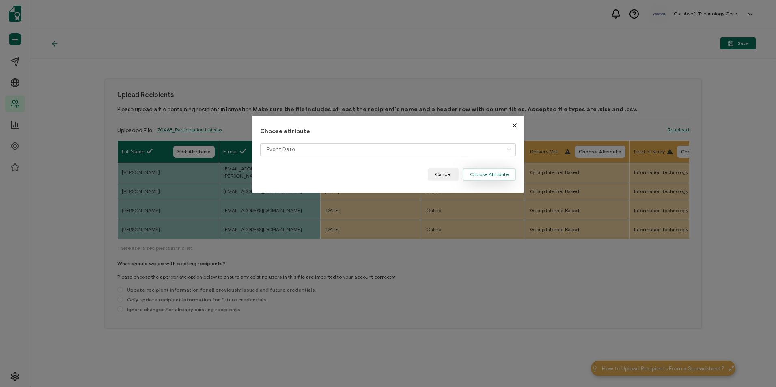
click at [479, 175] on button "Choose Attribute" at bounding box center [489, 174] width 53 height 12
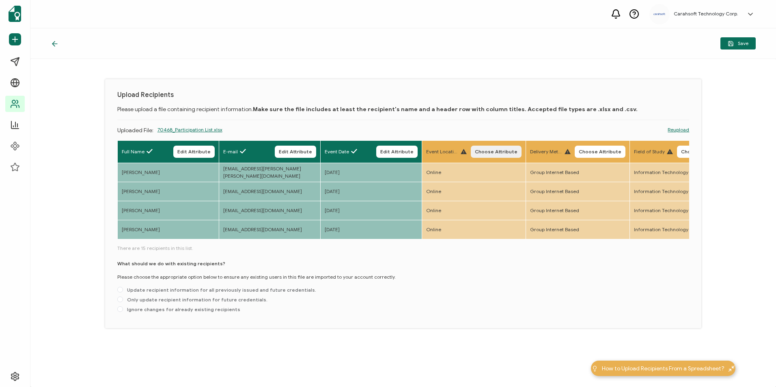
click at [485, 155] on button "Choose Attribute" at bounding box center [496, 152] width 51 height 12
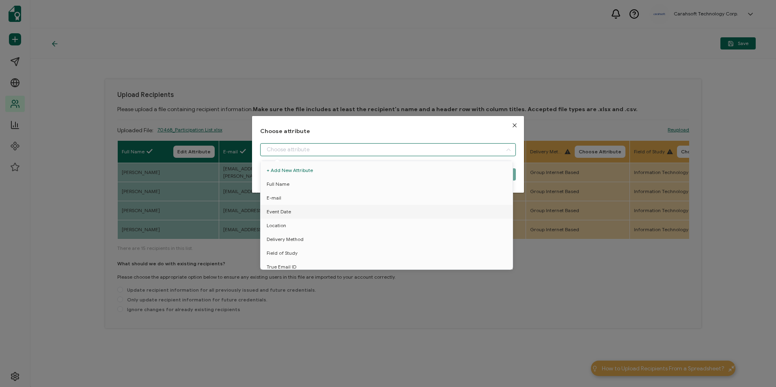
click at [410, 151] on input "dialog" at bounding box center [387, 149] width 255 height 13
click at [291, 222] on li "Location" at bounding box center [388, 226] width 259 height 14
type input "Location"
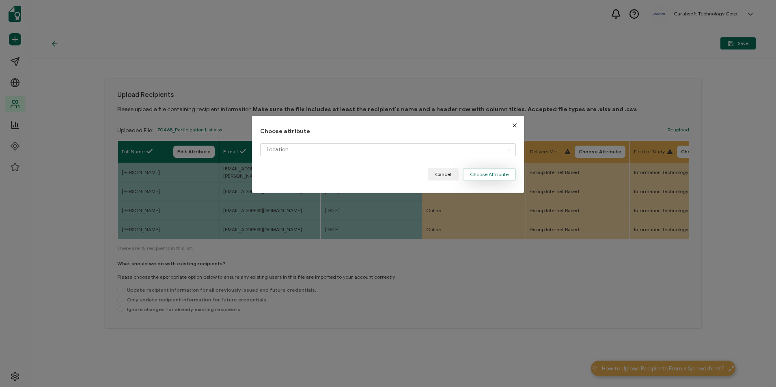
click at [487, 180] on button "Choose Attribute" at bounding box center [489, 174] width 53 height 12
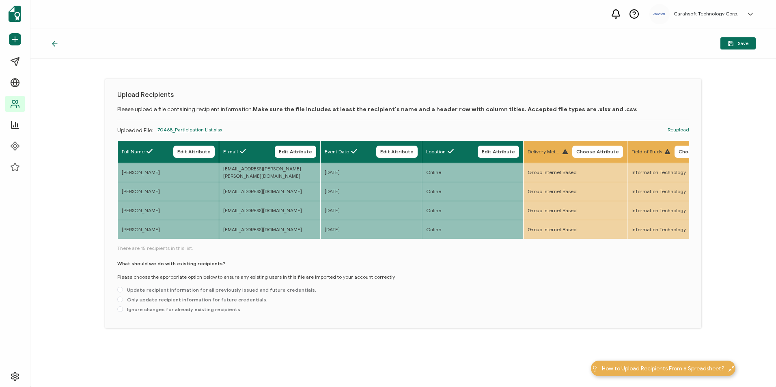
click at [578, 151] on span "Choose Attribute" at bounding box center [597, 151] width 43 height 5
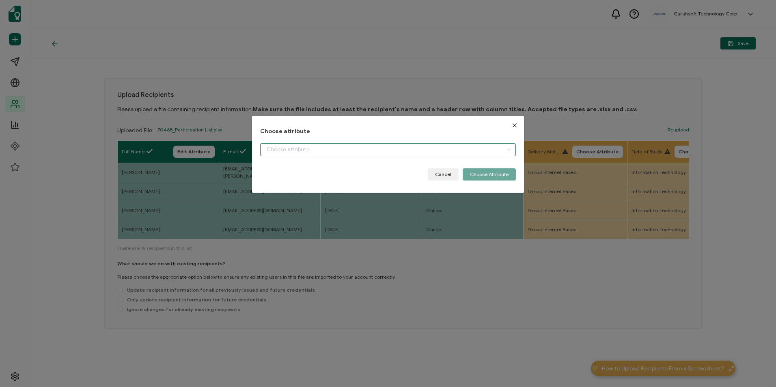
click at [403, 149] on input "dialog" at bounding box center [387, 149] width 255 height 13
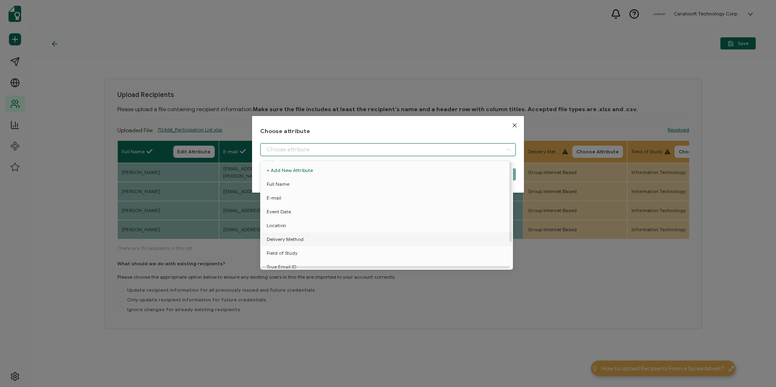
click at [302, 235] on span "Delivery Method" at bounding box center [285, 240] width 37 height 14
type input "Delivery Method"
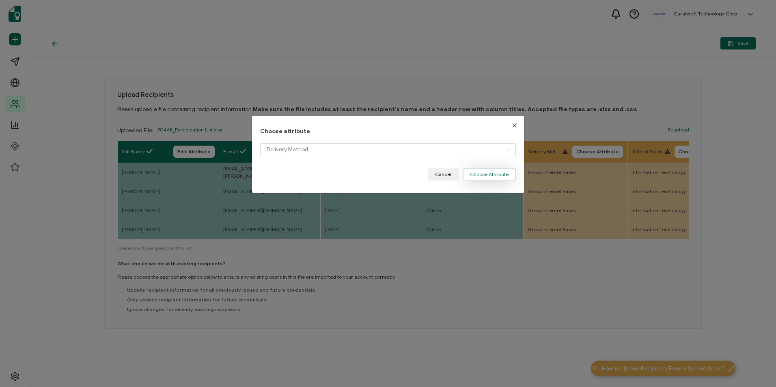
click at [489, 174] on button "Choose Attribute" at bounding box center [489, 174] width 53 height 12
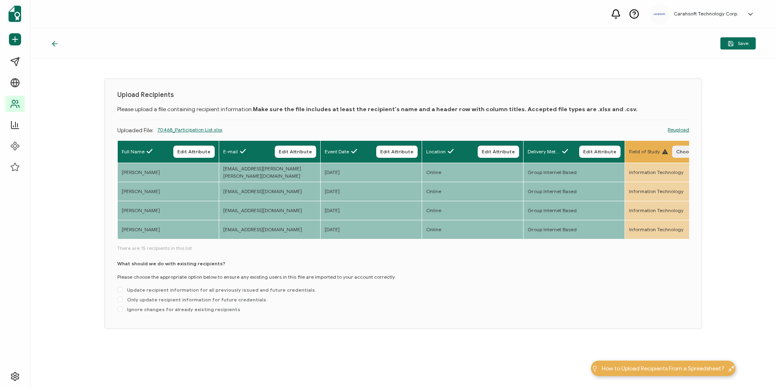
click at [679, 156] on button "Choose Attribute" at bounding box center [697, 152] width 51 height 12
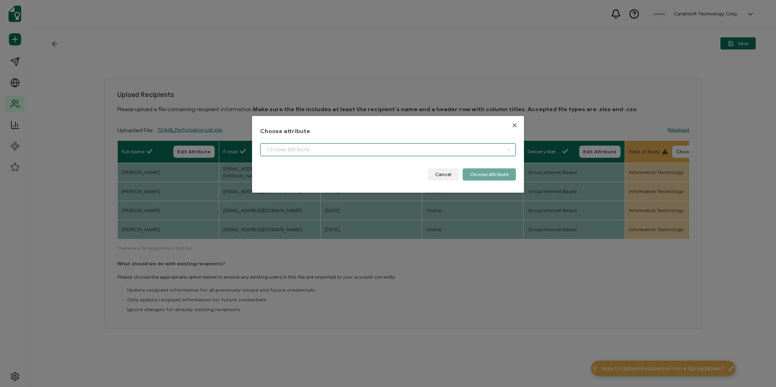
click at [316, 149] on input "dialog" at bounding box center [387, 149] width 255 height 13
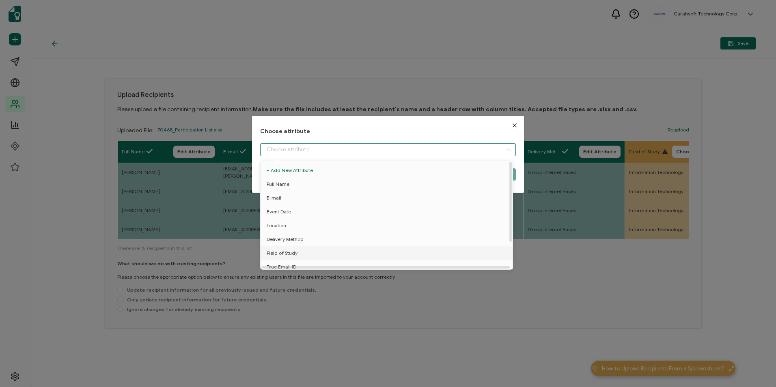
click at [301, 252] on li "Field of Study" at bounding box center [388, 253] width 259 height 14
type input "Field of Study"
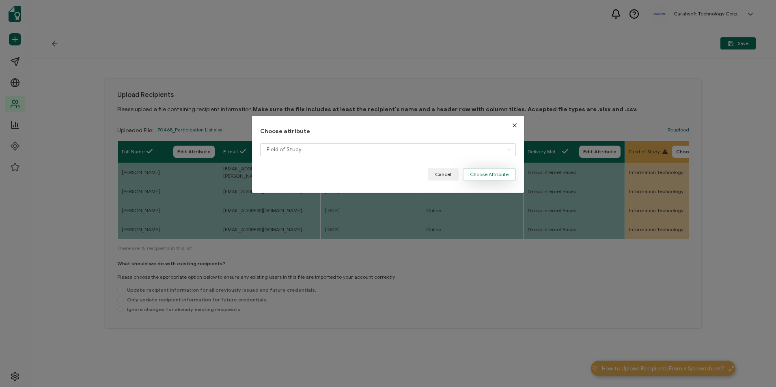
click at [492, 176] on button "Choose Attribute" at bounding box center [489, 174] width 53 height 12
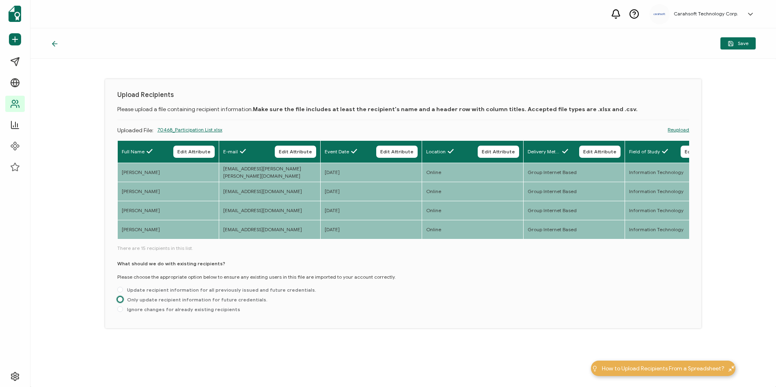
click at [121, 301] on span at bounding box center [120, 300] width 6 height 6
click at [121, 301] on input "Only update recipient information for future credentials." at bounding box center [120, 300] width 6 height 6
radio input "true"
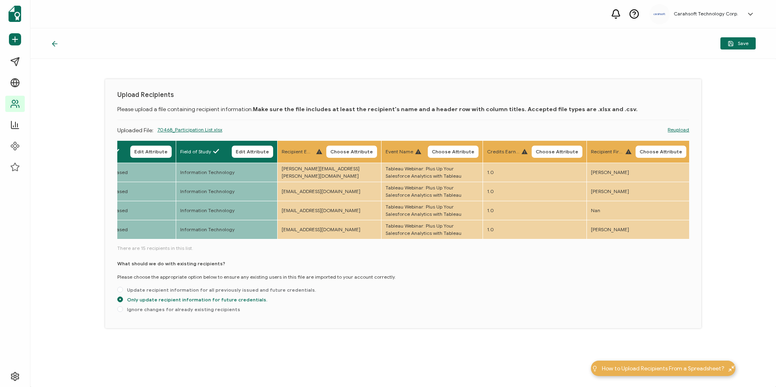
scroll to position [0, 461]
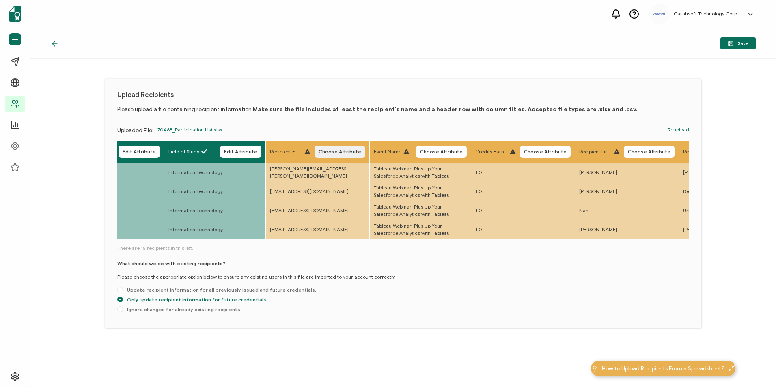
click at [328, 151] on span "Choose Attribute" at bounding box center [340, 151] width 43 height 5
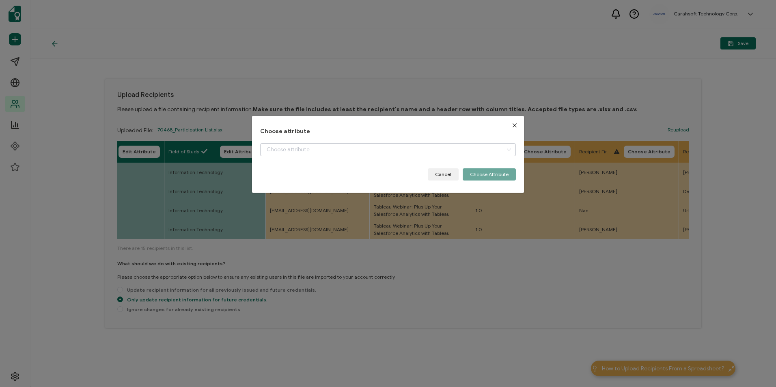
click at [314, 142] on div "Choose attribute Cancel Choose Attribute" at bounding box center [387, 154] width 255 height 52
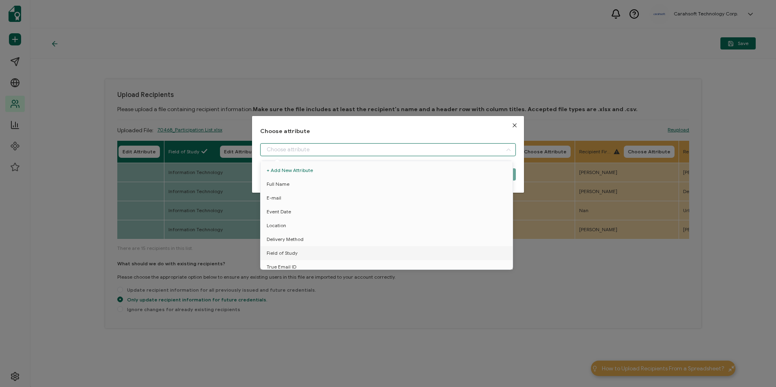
click at [315, 149] on input "dialog" at bounding box center [387, 149] width 255 height 13
click at [295, 231] on span "True Email ID" at bounding box center [282, 236] width 30 height 14
type input "True Email ID"
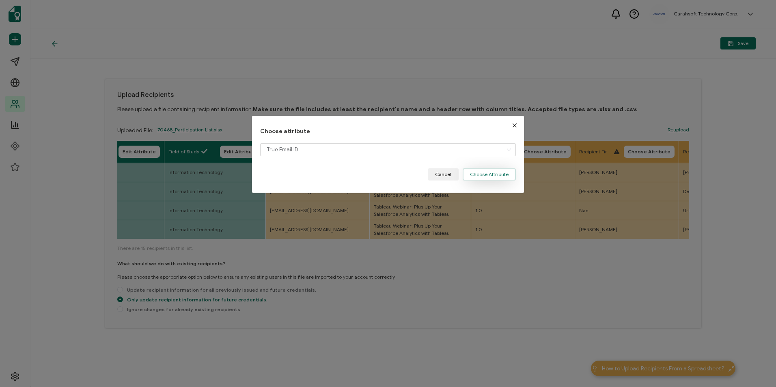
click at [485, 176] on button "Choose Attribute" at bounding box center [489, 174] width 53 height 12
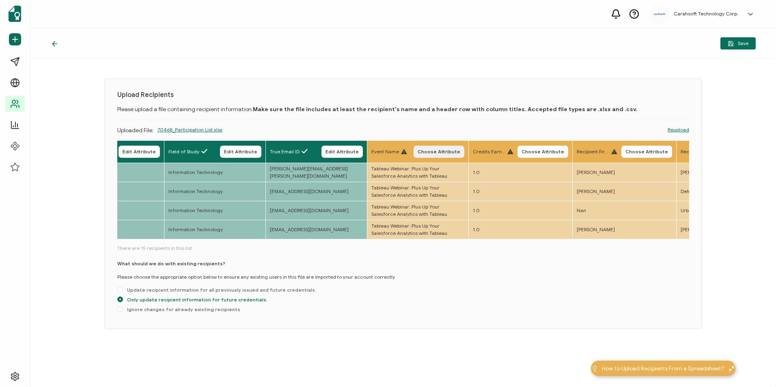
click at [450, 150] on span "Choose Attribute" at bounding box center [439, 151] width 43 height 5
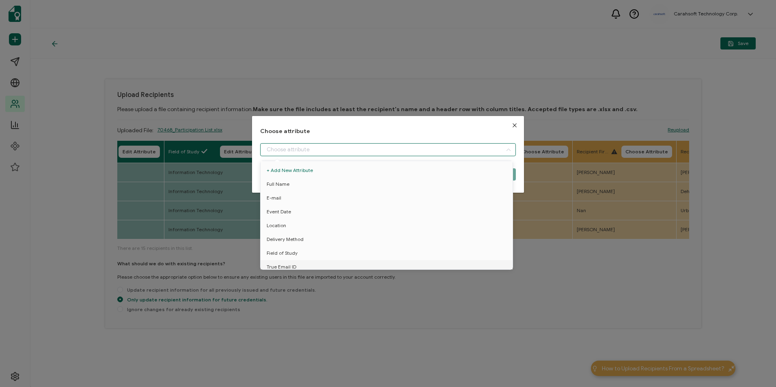
click at [406, 147] on input "dialog" at bounding box center [387, 149] width 255 height 13
click at [310, 246] on li "Event Name" at bounding box center [388, 249] width 259 height 14
type input "Event Name"
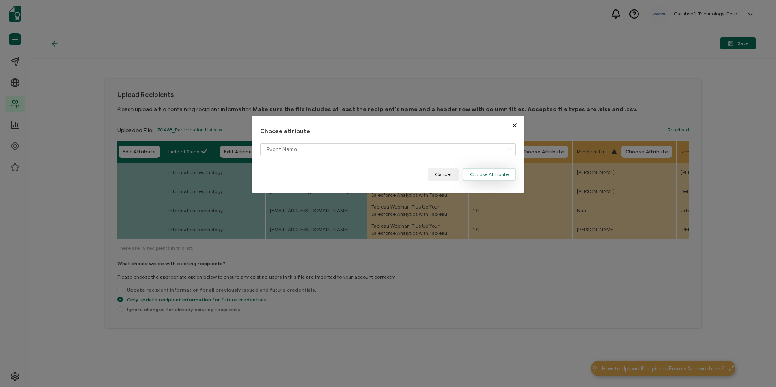
click at [479, 171] on button "Choose Attribute" at bounding box center [489, 174] width 53 height 12
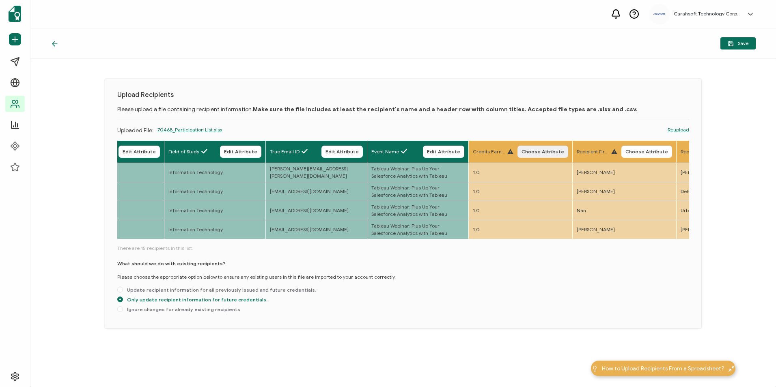
click at [536, 148] on button "Choose Attribute" at bounding box center [542, 152] width 51 height 12
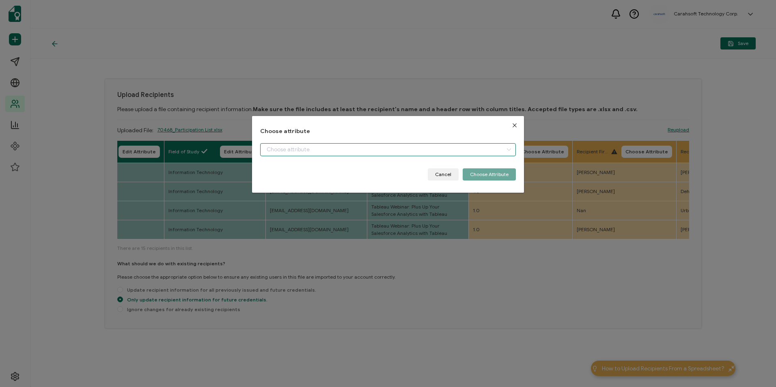
click at [414, 151] on input "dialog" at bounding box center [387, 149] width 255 height 13
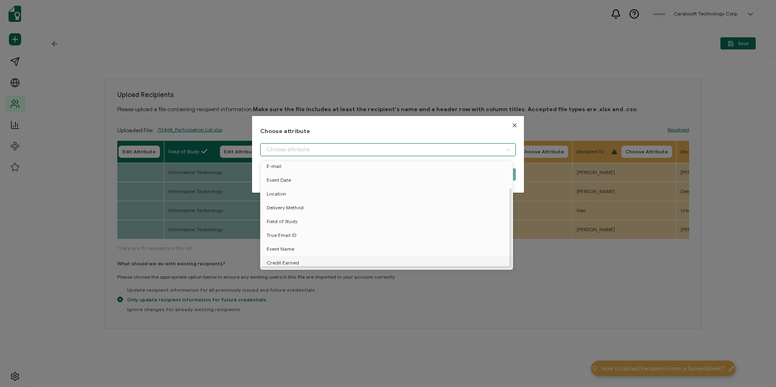
click at [319, 256] on li "Credit Earned" at bounding box center [388, 263] width 259 height 14
type input "Credit Earned"
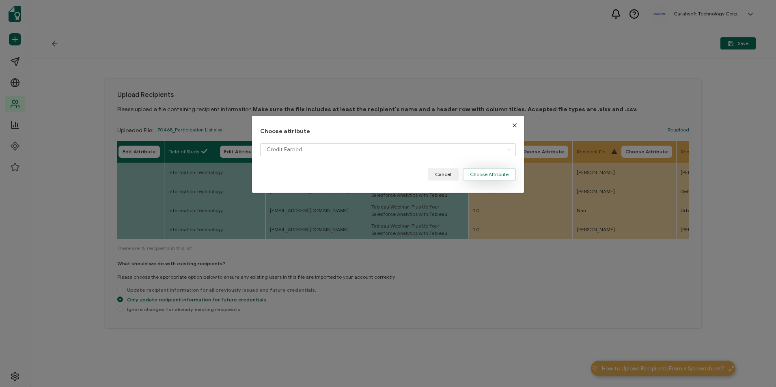
click at [480, 174] on button "Choose Attribute" at bounding box center [489, 174] width 53 height 12
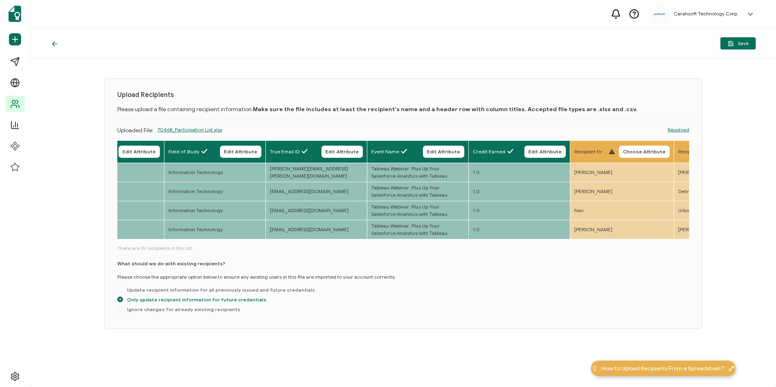
click at [735, 46] on button "Save" at bounding box center [737, 43] width 35 height 12
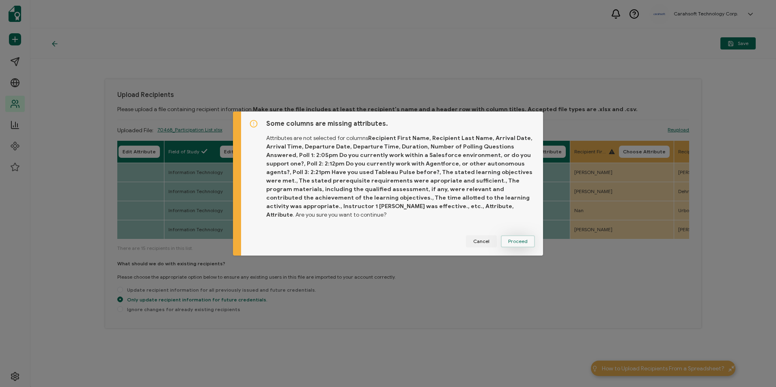
click at [515, 239] on span "Proceed" at bounding box center [517, 241] width 19 height 5
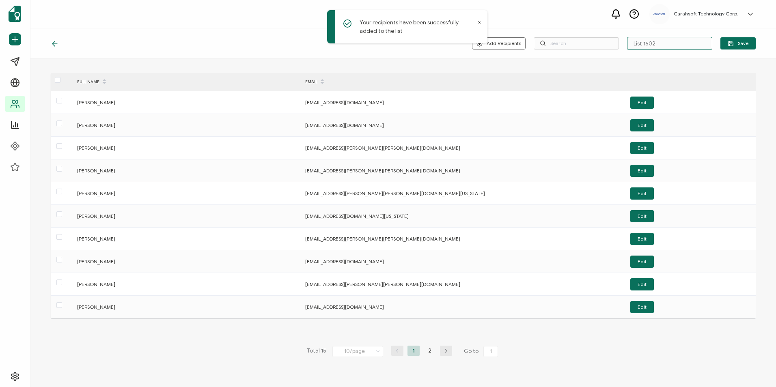
click at [665, 45] on input "List 1602" at bounding box center [669, 43] width 85 height 13
drag, startPoint x: 669, startPoint y: 41, endPoint x: 617, endPoint y: 45, distance: 52.1
click at [617, 45] on div "Add Recipients Upload New Recipients Import from Recipients List 1602 Save" at bounding box center [614, 43] width 284 height 13
paste input "8-26-2025_70468_Tableau Webinar"
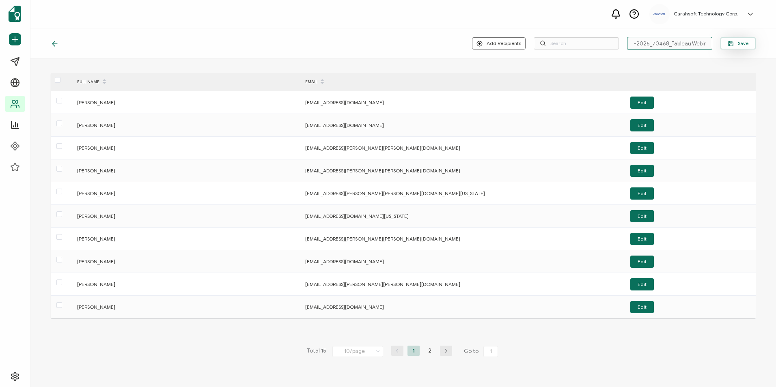
type input "8-26-2025_70468_Tableau Webinar"
click at [737, 48] on button "Save" at bounding box center [737, 43] width 35 height 12
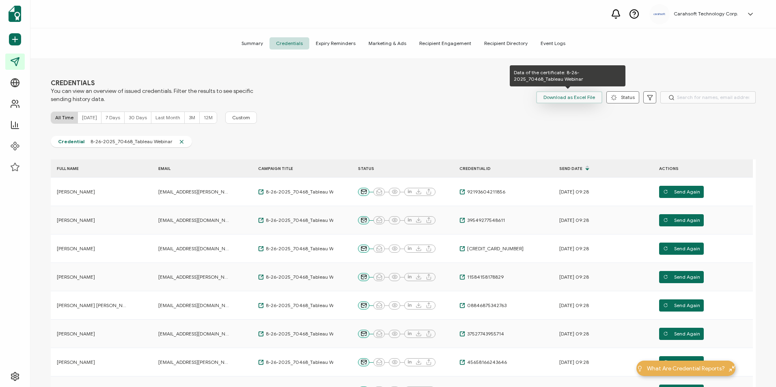
click at [555, 95] on span "Download as Excel File" at bounding box center [569, 97] width 52 height 12
